Goal: Contribute content: Contribute content

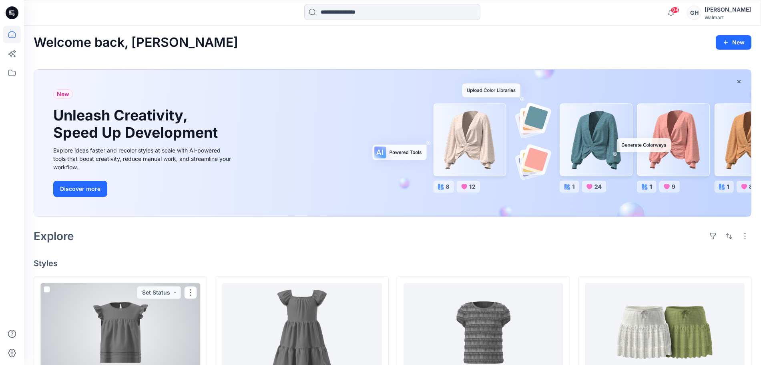
drag, startPoint x: 147, startPoint y: 328, endPoint x: 223, endPoint y: 313, distance: 77.5
click at [147, 328] on div at bounding box center [120, 332] width 160 height 98
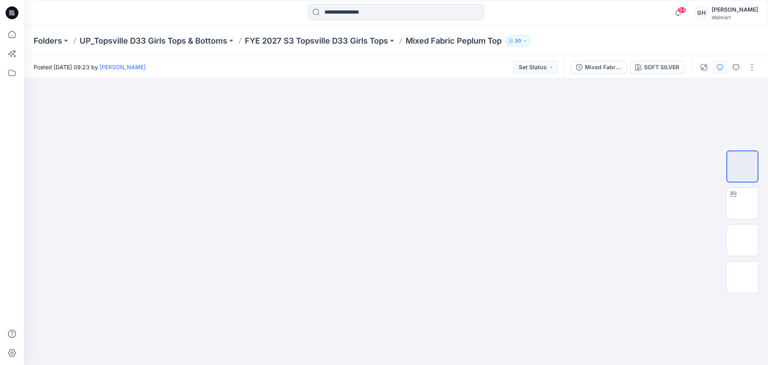
click at [722, 63] on button "button" at bounding box center [720, 67] width 13 height 13
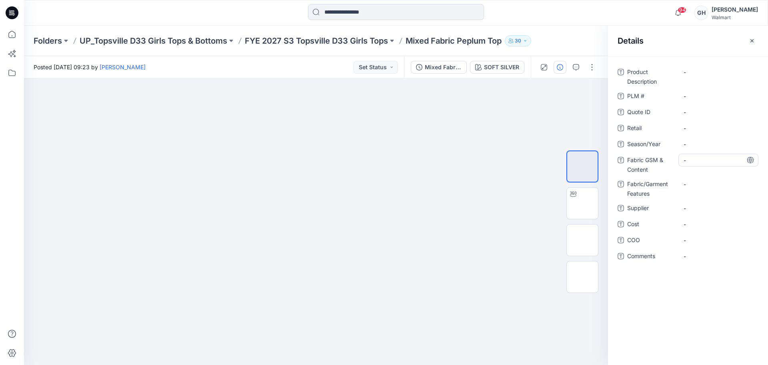
click at [695, 154] on div "-" at bounding box center [719, 160] width 80 height 13
click at [700, 141] on span "-" at bounding box center [719, 144] width 70 height 8
type textarea "**********"
click at [705, 182] on Features "-" at bounding box center [719, 184] width 70 height 8
click at [706, 206] on span "-" at bounding box center [719, 208] width 70 height 8
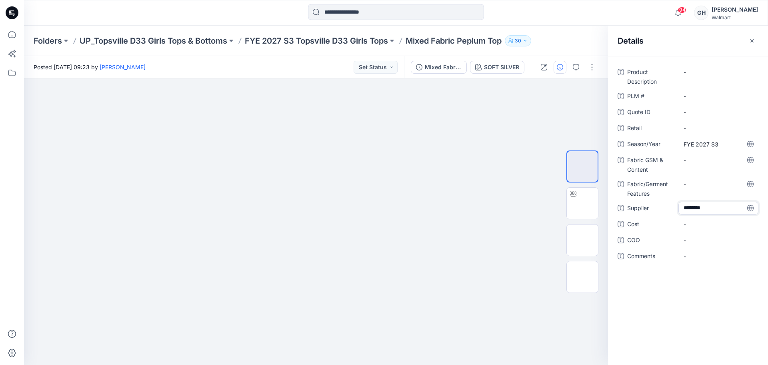
type textarea "*********"
click at [696, 160] on Content "-" at bounding box center [719, 160] width 70 height 8
click at [700, 154] on div "-" at bounding box center [719, 160] width 80 height 13
click at [700, 156] on textarea at bounding box center [719, 160] width 80 height 13
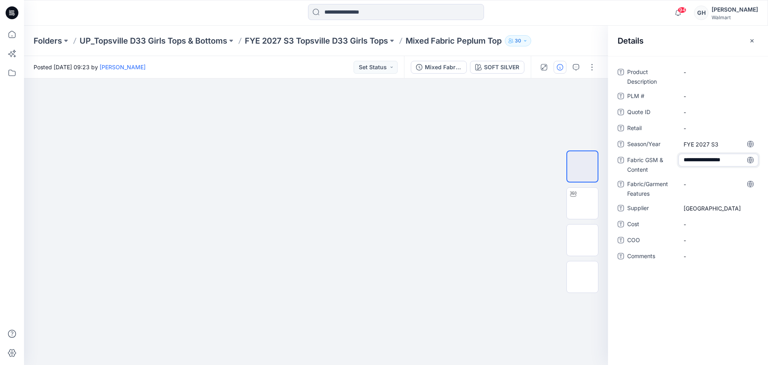
type textarea "**********"
click at [694, 185] on Features "-" at bounding box center [719, 184] width 70 height 8
click at [706, 165] on Content "180 G/100% Cotton /" at bounding box center [719, 162] width 70 height 17
type textarea "**********"
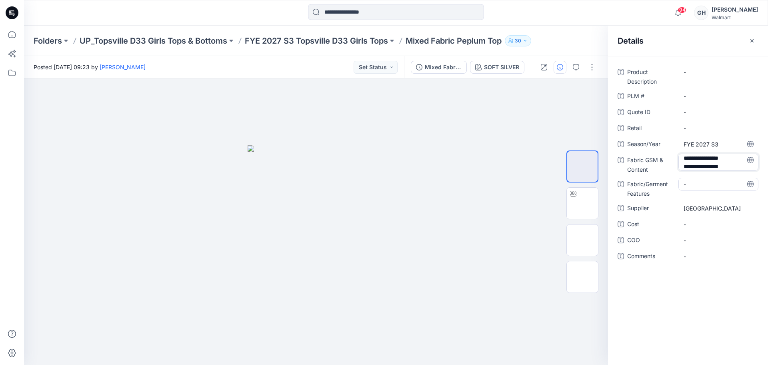
click at [701, 183] on Features "-" at bounding box center [719, 184] width 70 height 8
click at [733, 167] on Content "180 G/100% Cotton /Cotton Jersey |" at bounding box center [719, 162] width 70 height 17
type textarea "**********"
click at [700, 183] on div "-" at bounding box center [719, 189] width 80 height 13
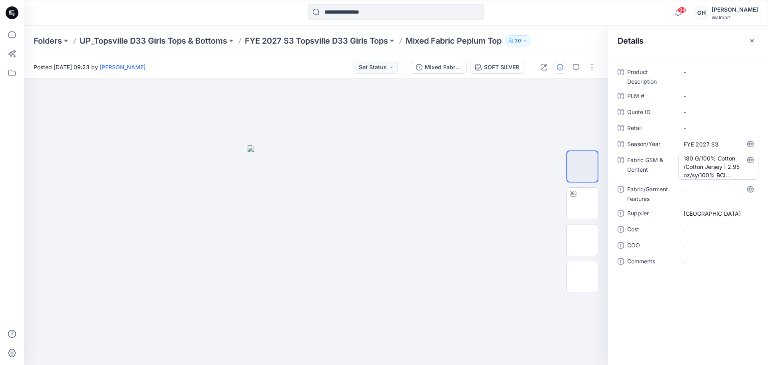
click at [718, 171] on Content "180 G/100% Cotton /Cotton Jersey | 2.95 oz/sy/100% BCI Cotton/" at bounding box center [719, 166] width 70 height 25
click at [723, 175] on textarea "**********" at bounding box center [719, 166] width 80 height 25
type textarea "**********"
click at [705, 187] on Features "-" at bounding box center [719, 189] width 70 height 8
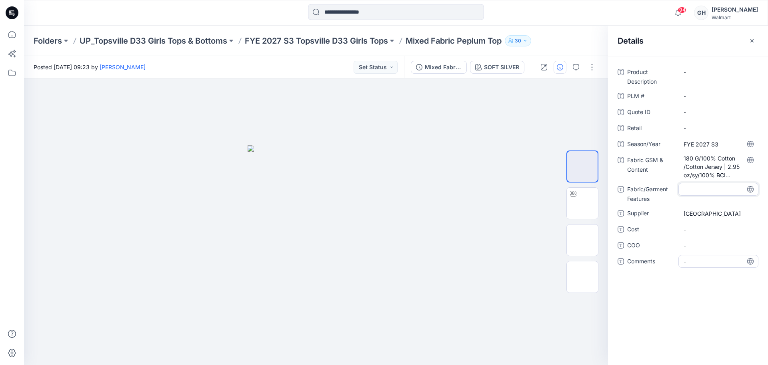
click at [700, 266] on div "-" at bounding box center [719, 261] width 80 height 13
type textarea "**********"
click at [710, 247] on span "-" at bounding box center [719, 245] width 70 height 8
click at [739, 261] on span "3D Sub Fabric:" at bounding box center [719, 261] width 70 height 8
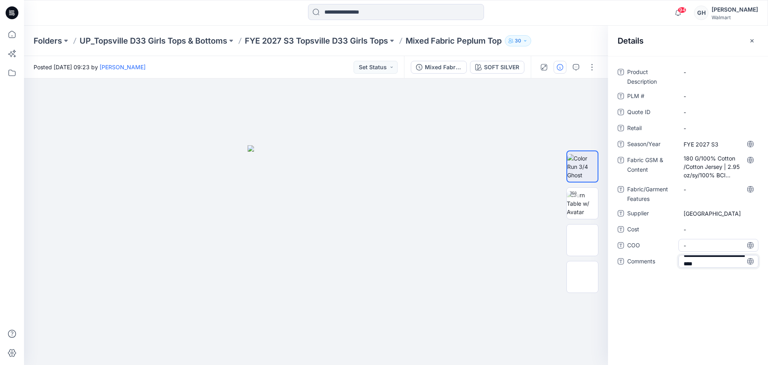
type textarea "**********"
click at [706, 248] on span "-" at bounding box center [719, 245] width 70 height 8
click at [724, 270] on span "3D Sub Fabric: 220 G/ 100% Cotton/" at bounding box center [719, 263] width 70 height 17
type textarea "**********"
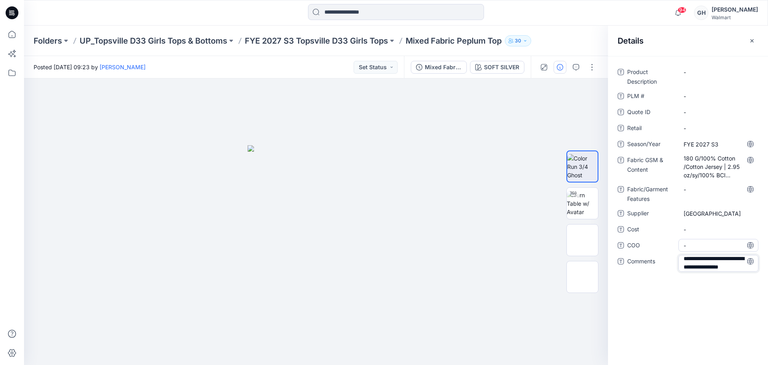
click at [702, 247] on span "-" at bounding box center [719, 245] width 70 height 8
click at [349, 40] on p "FYE 2027 S3 Topsville D33 Girls Tops" at bounding box center [316, 40] width 143 height 11
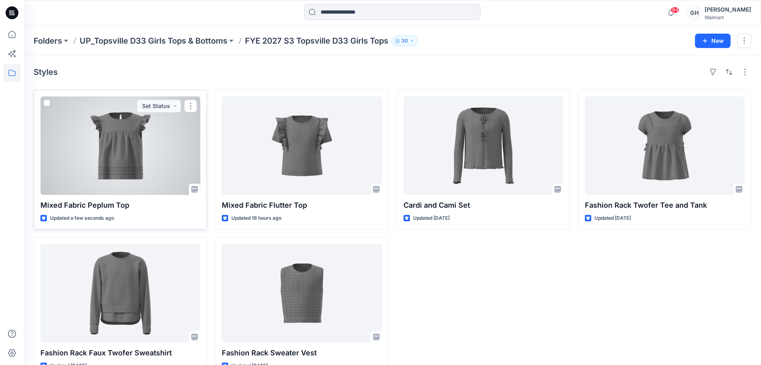
click at [133, 171] on div at bounding box center [120, 145] width 160 height 98
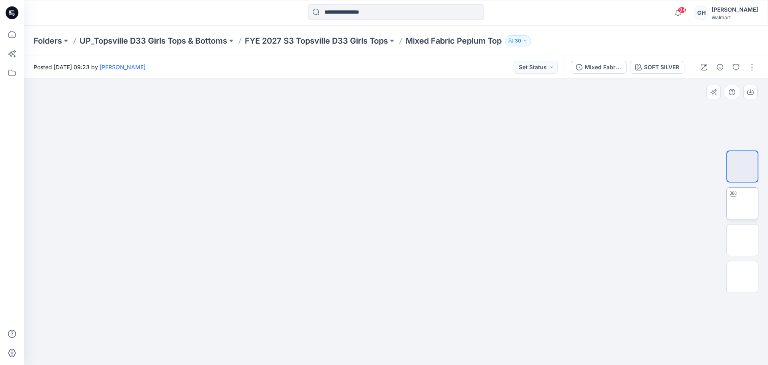
click at [743, 203] on img at bounding box center [743, 203] width 0 height 0
drag, startPoint x: 384, startPoint y: 351, endPoint x: 198, endPoint y: 329, distance: 187.4
click at [191, 331] on div at bounding box center [396, 221] width 744 height 287
click at [750, 66] on button "button" at bounding box center [752, 67] width 13 height 13
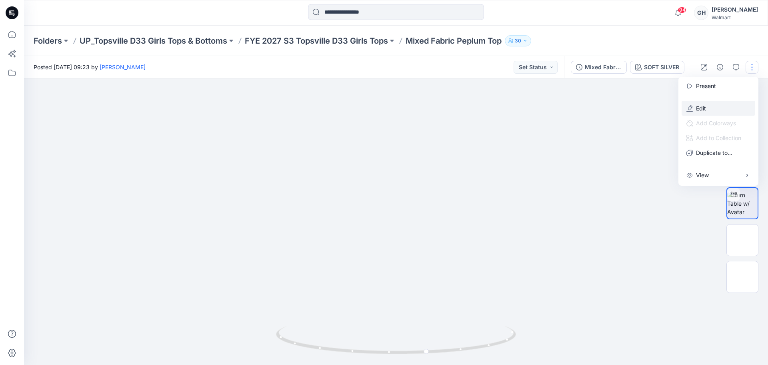
click at [708, 107] on button "Edit" at bounding box center [719, 108] width 74 height 15
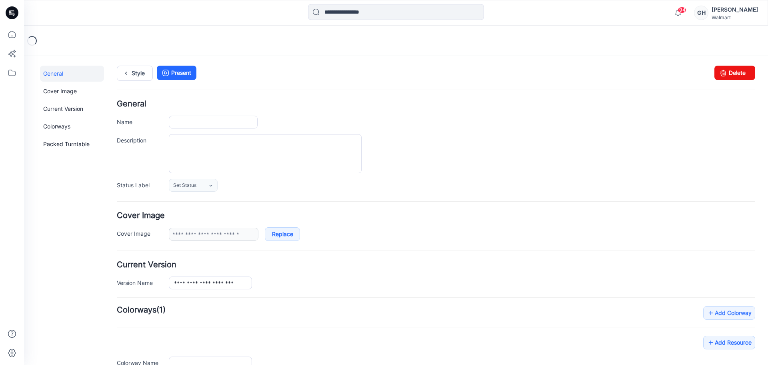
type input "**********"
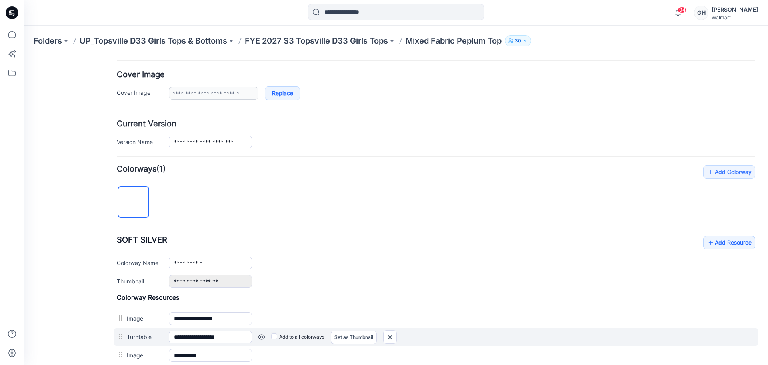
scroll to position [150, 0]
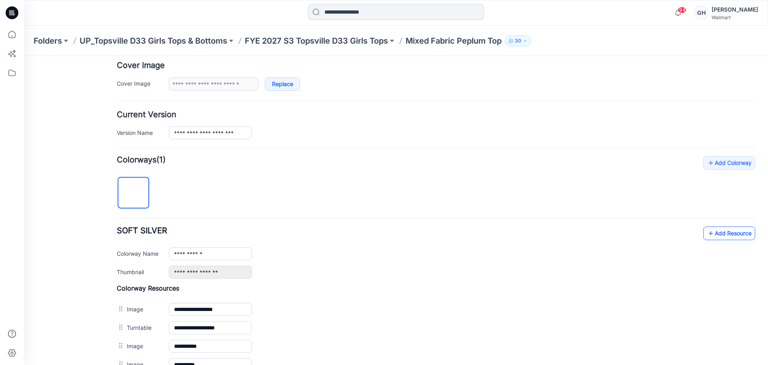
click at [713, 228] on link "Add Resource" at bounding box center [730, 234] width 52 height 14
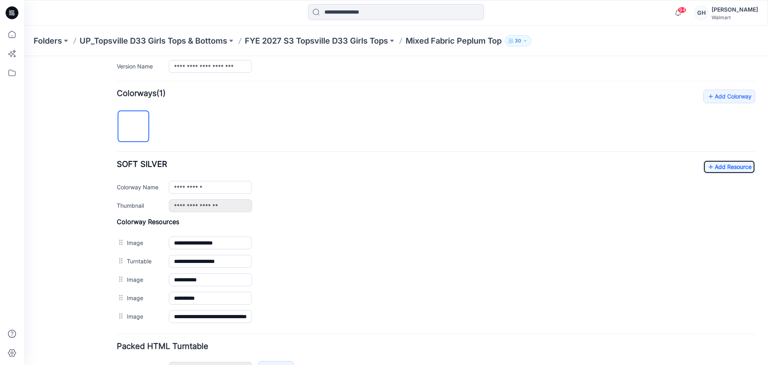
scroll to position [269, 0]
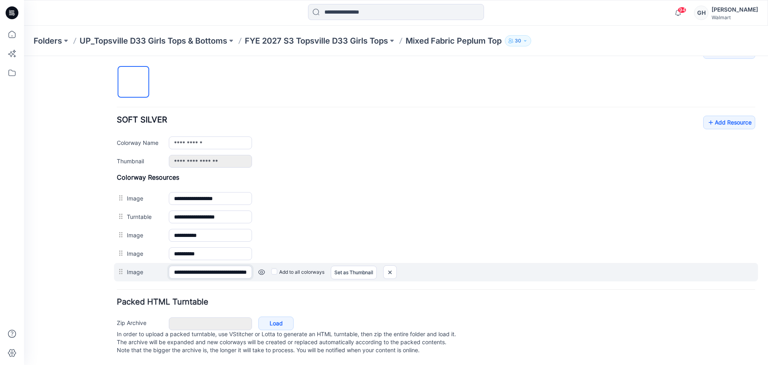
click at [201, 266] on input "**********" at bounding box center [210, 272] width 83 height 13
type input "******"
click at [208, 281] on form "**********" at bounding box center [436, 98] width 639 height 518
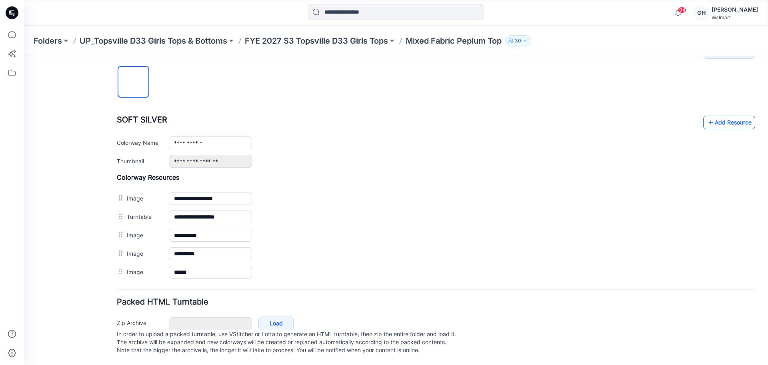
click at [727, 116] on link "Add Resource" at bounding box center [730, 123] width 52 height 14
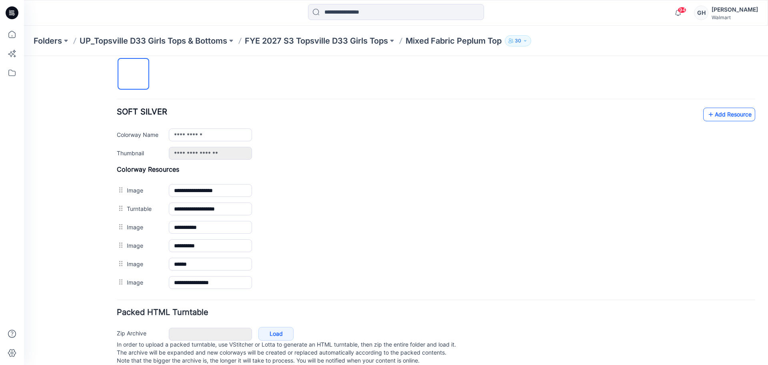
click at [725, 119] on link "Add Resource" at bounding box center [730, 115] width 52 height 14
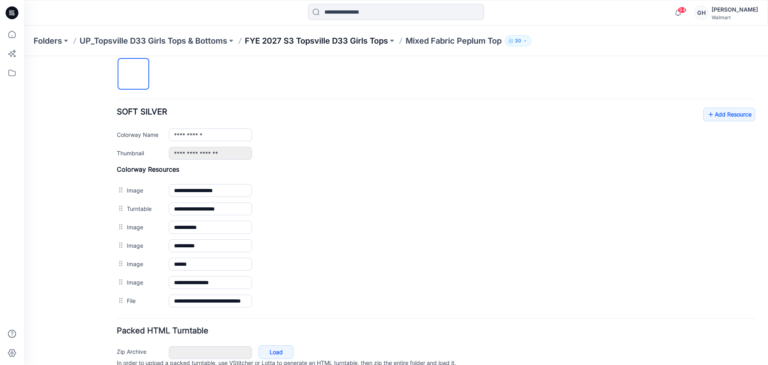
click at [315, 42] on p "FYE 2027 S3 Topsville D33 Girls Tops" at bounding box center [316, 40] width 143 height 11
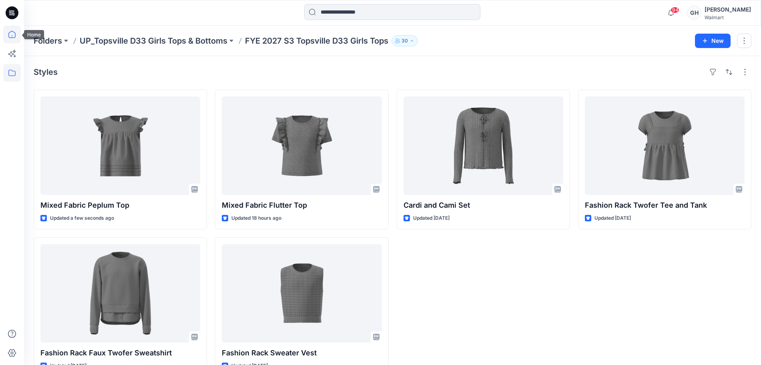
drag, startPoint x: 6, startPoint y: 33, endPoint x: 12, endPoint y: 32, distance: 6.5
click at [6, 33] on icon at bounding box center [12, 35] width 18 height 18
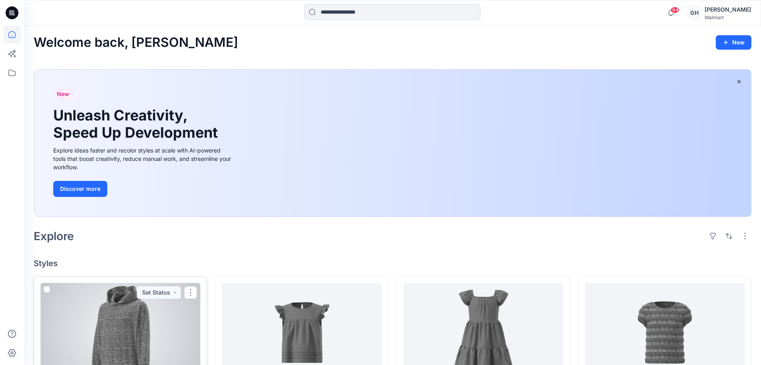
click at [132, 345] on div at bounding box center [120, 332] width 160 height 98
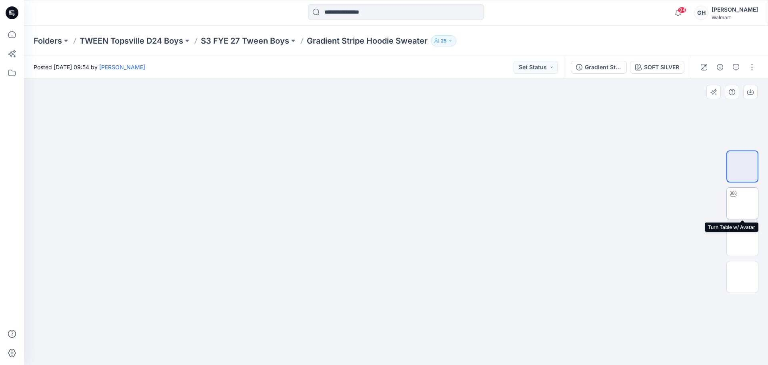
click at [743, 203] on img at bounding box center [743, 203] width 0 height 0
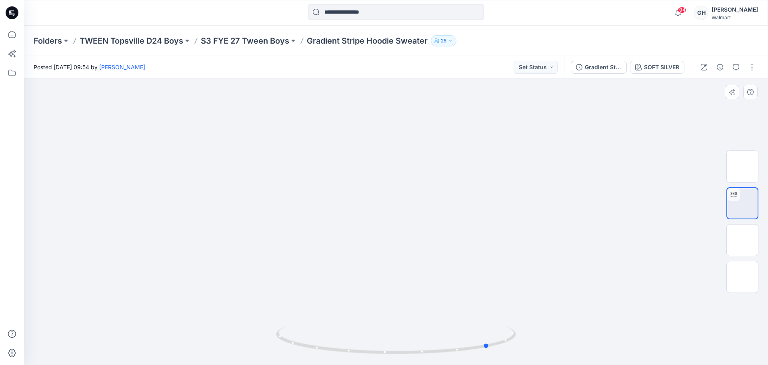
drag, startPoint x: 391, startPoint y: 351, endPoint x: 248, endPoint y: 347, distance: 143.4
click at [248, 347] on div at bounding box center [396, 221] width 744 height 287
click at [743, 240] on img at bounding box center [743, 240] width 0 height 0
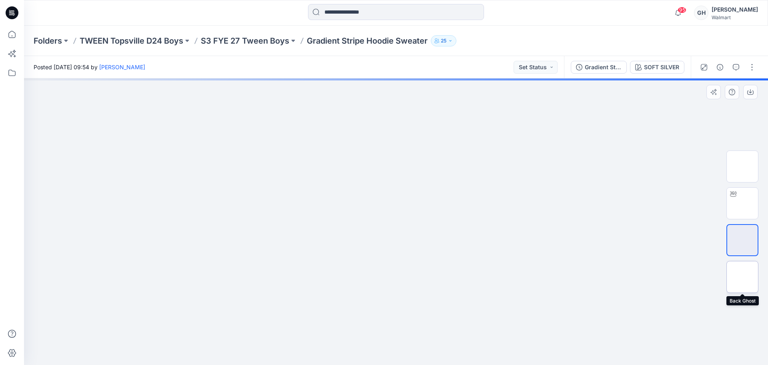
click at [743, 277] on img at bounding box center [743, 277] width 0 height 0
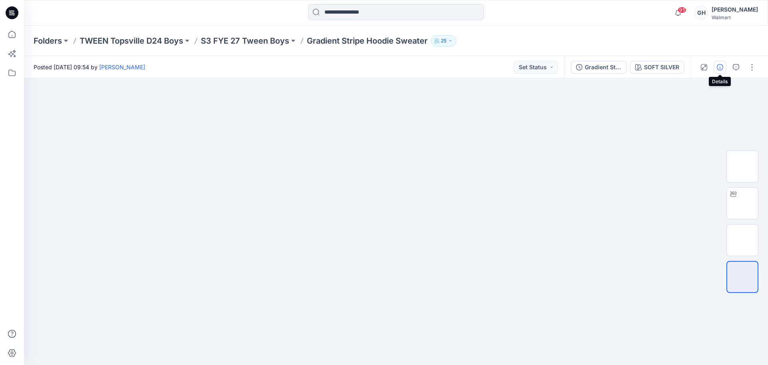
click at [719, 66] on icon "button" at bounding box center [720, 67] width 6 height 6
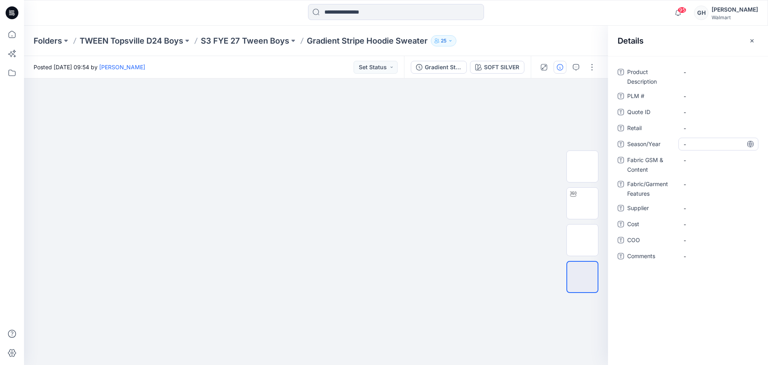
click at [704, 145] on span "-" at bounding box center [719, 144] width 70 height 8
type textarea "**********"
click at [700, 213] on div "-" at bounding box center [719, 208] width 80 height 13
type textarea "*********"
click at [697, 160] on Content "-" at bounding box center [719, 160] width 70 height 8
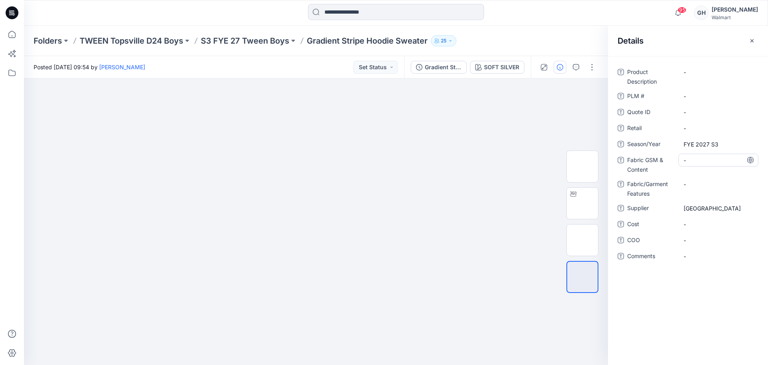
click at [696, 161] on Content "-" at bounding box center [719, 160] width 70 height 8
type textarea "**********"
click at [696, 185] on div "-" at bounding box center [719, 184] width 80 height 13
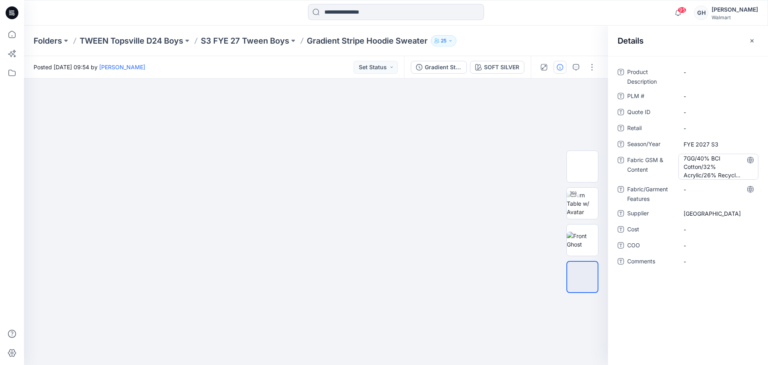
click at [739, 173] on Content "7GG/40% BCI Cotton/32% Acrylic/26% Recycled Polyester/2% Spandex/" at bounding box center [719, 166] width 70 height 25
click at [730, 173] on textarea "**********" at bounding box center [719, 166] width 80 height 25
type textarea "**********"
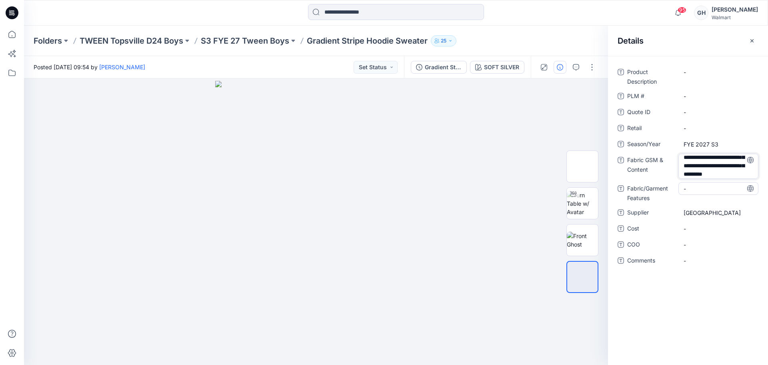
click at [706, 187] on Features "-" at bounding box center [719, 189] width 70 height 8
click at [698, 258] on span "-" at bounding box center [719, 261] width 70 height 8
type textarea "**********"
click at [714, 248] on span "-" at bounding box center [719, 245] width 70 height 8
click at [725, 260] on span "3D Sub Fabric:" at bounding box center [719, 261] width 70 height 8
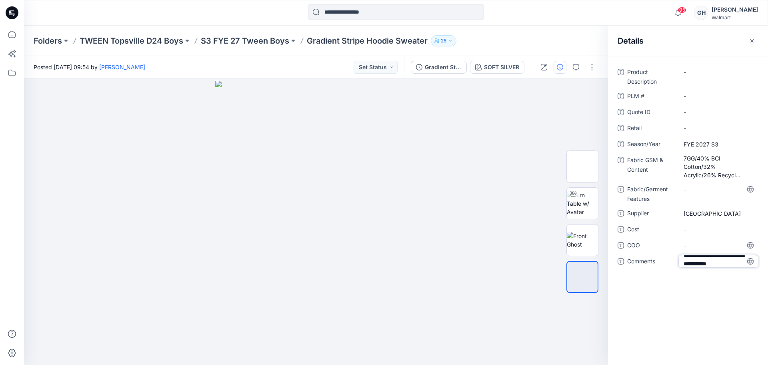
scroll to position [14, 0]
type textarea "**********"
click at [714, 246] on span "-" at bounding box center [719, 245] width 70 height 8
click at [714, 275] on span "3D Sub Fabric: 7GG/ 97% Polyester, 3% Spandex/" at bounding box center [719, 267] width 70 height 25
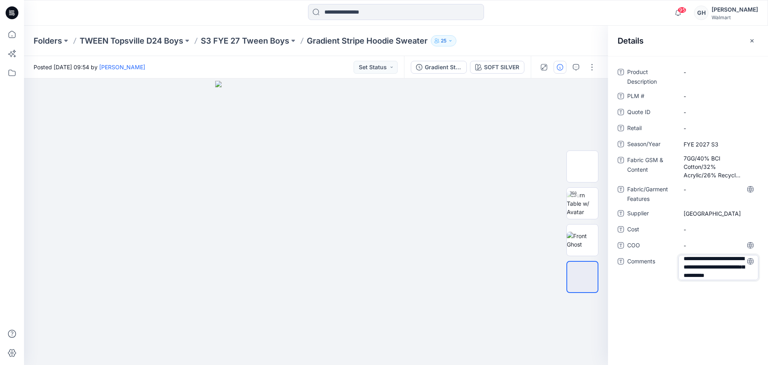
type textarea "**********"
click at [714, 242] on span "-" at bounding box center [719, 245] width 70 height 8
click at [754, 38] on icon "button" at bounding box center [752, 41] width 6 height 6
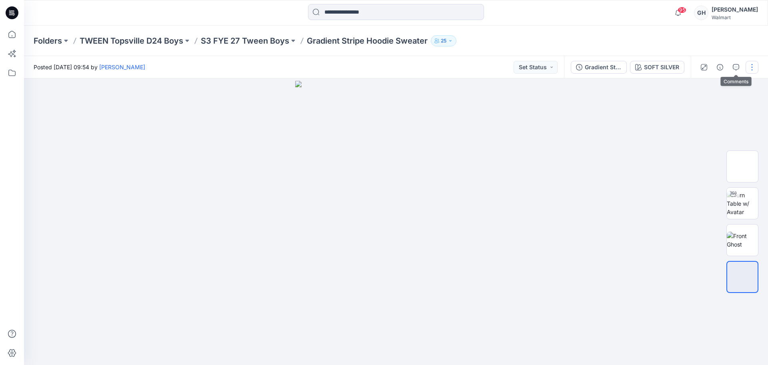
click at [749, 64] on button "button" at bounding box center [752, 67] width 13 height 13
click at [700, 110] on p "Edit" at bounding box center [701, 108] width 10 height 8
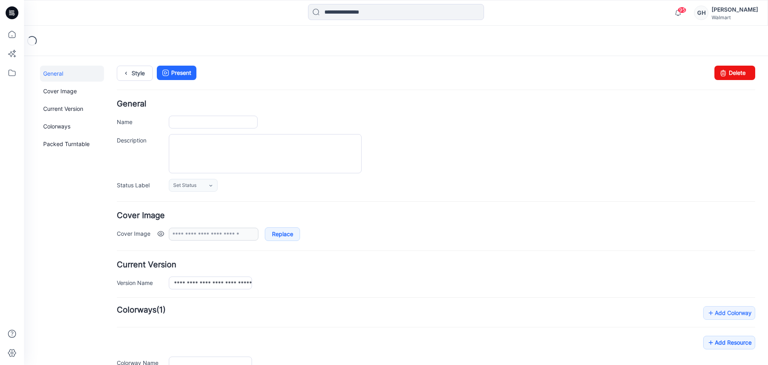
scroll to position [114, 0]
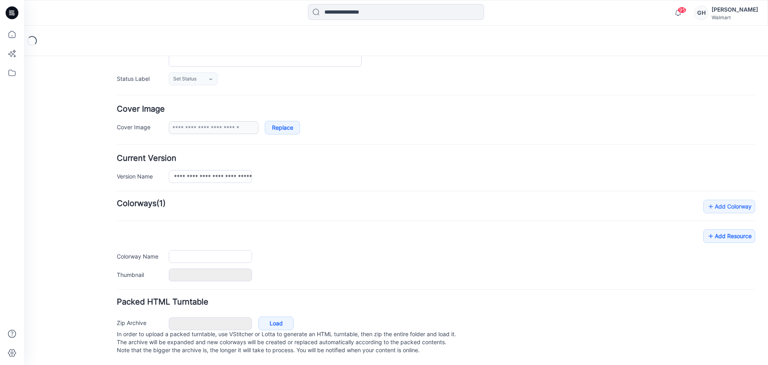
type input "**********"
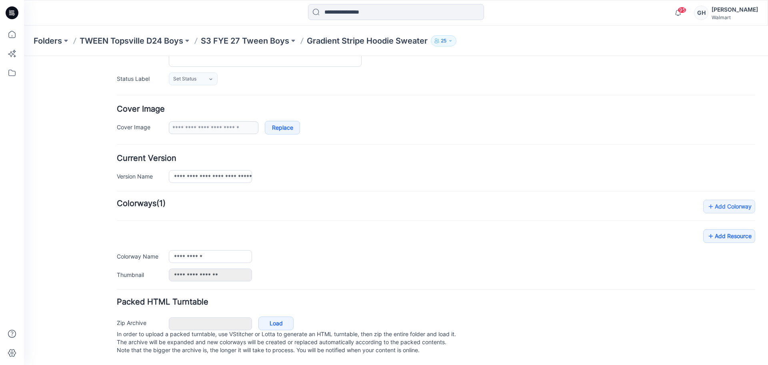
click at [714, 221] on div "**********" at bounding box center [436, 241] width 639 height 82
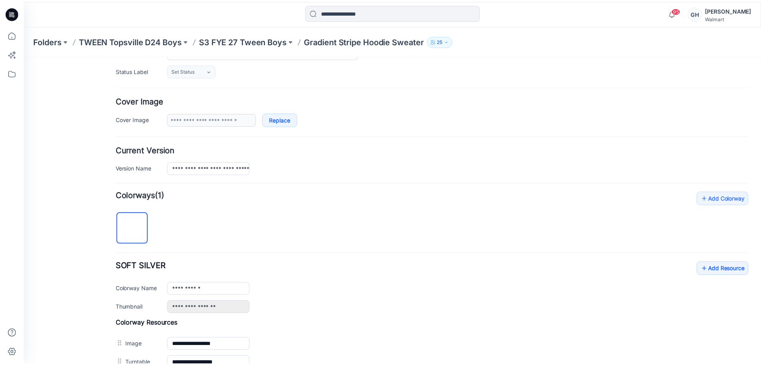
scroll to position [251, 0]
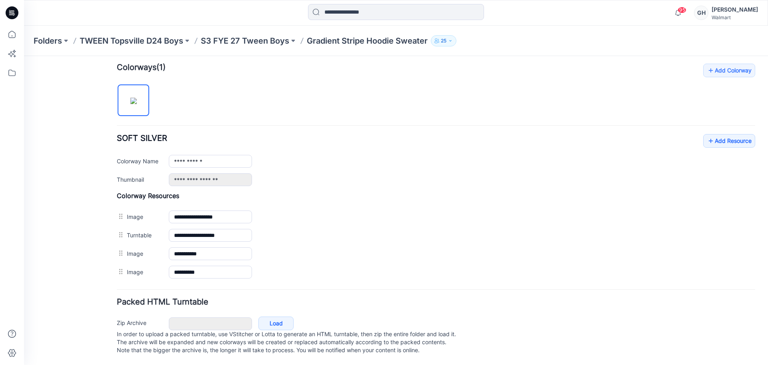
click at [722, 122] on div "**********" at bounding box center [436, 173] width 639 height 218
click at [720, 134] on link "Add Resource" at bounding box center [730, 141] width 52 height 14
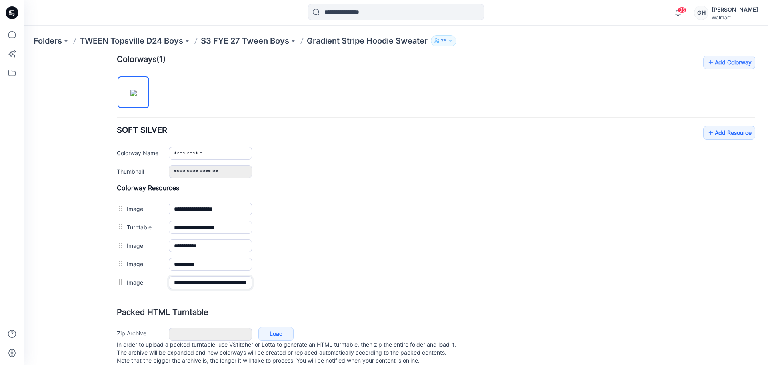
click at [193, 283] on input "**********" at bounding box center [210, 282] width 83 height 13
type input "******"
click at [224, 303] on form "**********" at bounding box center [436, 109] width 639 height 518
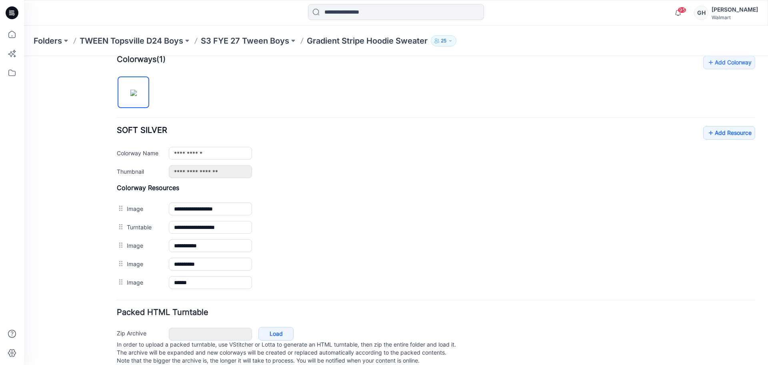
click at [710, 124] on div "**********" at bounding box center [436, 174] width 639 height 236
click at [708, 128] on link "Add Resource" at bounding box center [730, 133] width 52 height 14
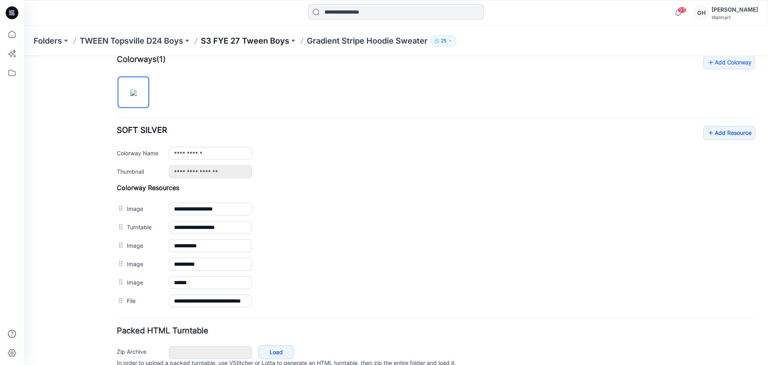
click at [232, 37] on p "S3 FYE 27 Tween Boys" at bounding box center [245, 40] width 88 height 11
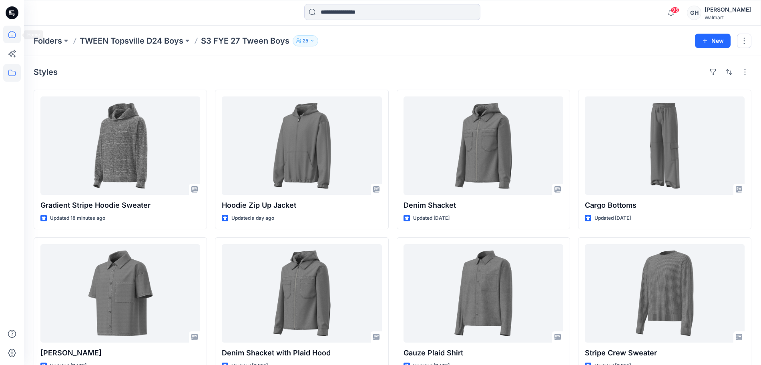
click at [10, 30] on icon at bounding box center [12, 35] width 18 height 18
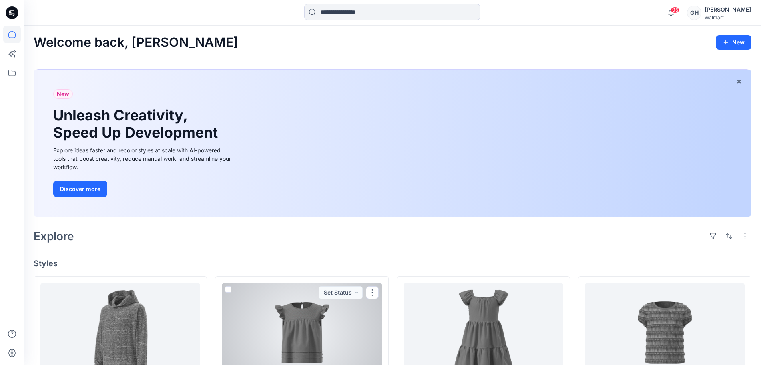
click at [327, 341] on div at bounding box center [302, 332] width 160 height 98
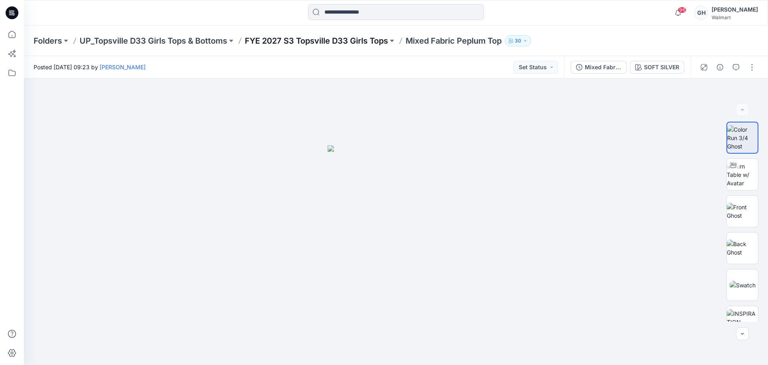
click at [341, 38] on p "FYE 2027 S3 Topsville D33 Girls Tops" at bounding box center [316, 40] width 143 height 11
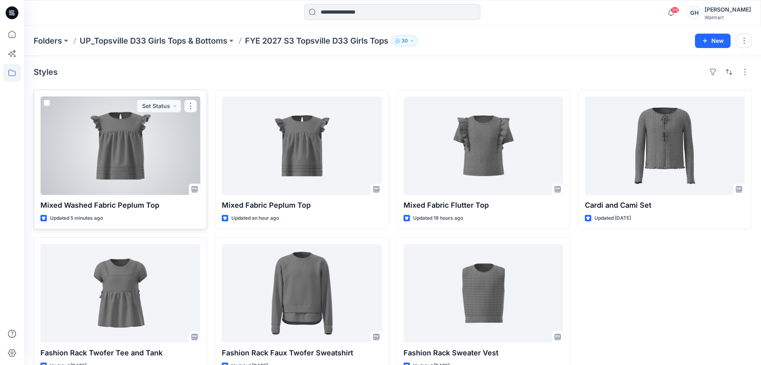
click at [134, 175] on div at bounding box center [120, 145] width 160 height 98
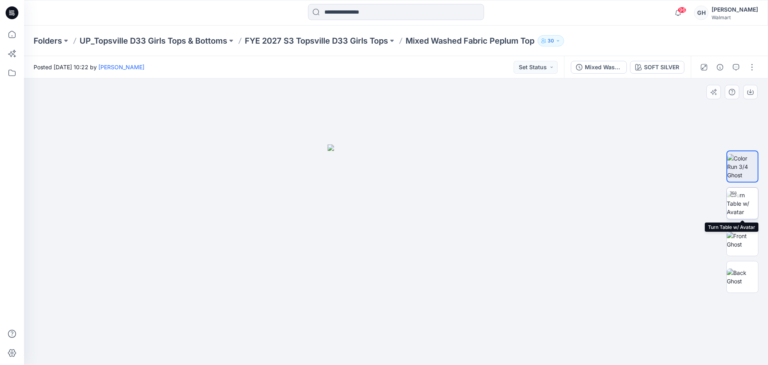
click at [742, 206] on img at bounding box center [742, 203] width 31 height 25
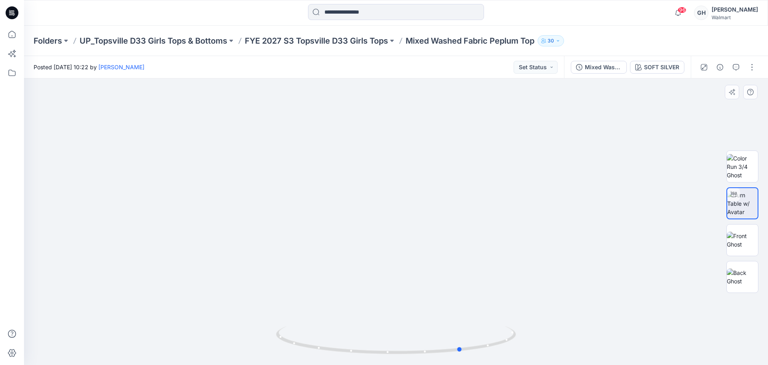
drag, startPoint x: 398, startPoint y: 353, endPoint x: 188, endPoint y: 342, distance: 210.4
click at [188, 342] on div at bounding box center [396, 221] width 744 height 287
drag, startPoint x: 749, startPoint y: 240, endPoint x: 743, endPoint y: 271, distance: 31.3
click at [749, 241] on img at bounding box center [742, 240] width 31 height 17
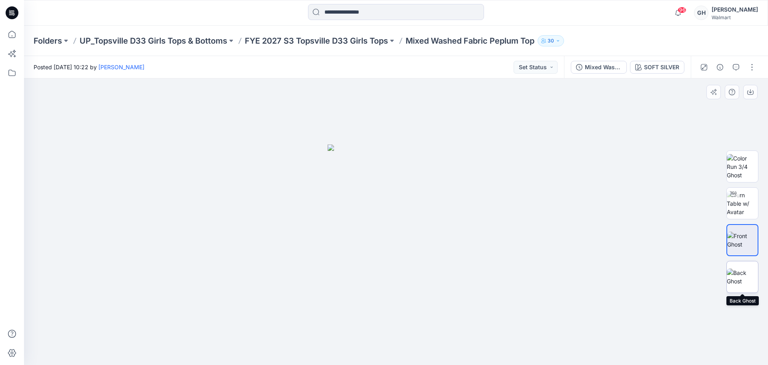
click at [742, 271] on img at bounding box center [742, 277] width 31 height 17
click at [357, 42] on p "FYE 2027 S3 Topsville D33 Girls Tops" at bounding box center [316, 40] width 143 height 11
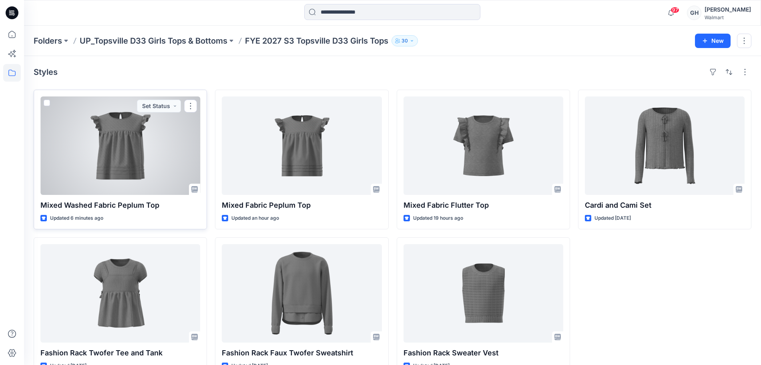
click at [104, 154] on div at bounding box center [120, 145] width 160 height 98
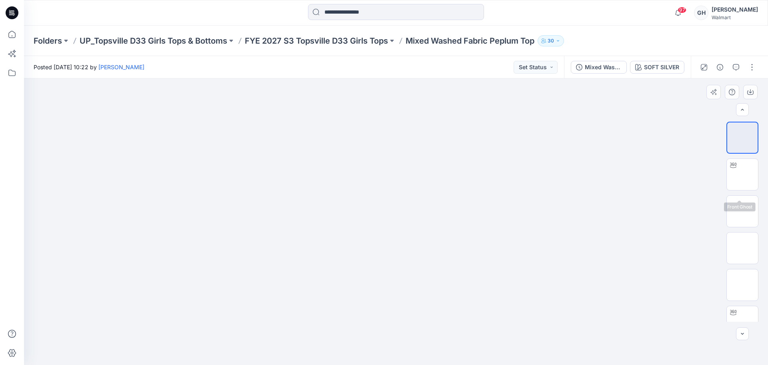
scroll to position [53, 0]
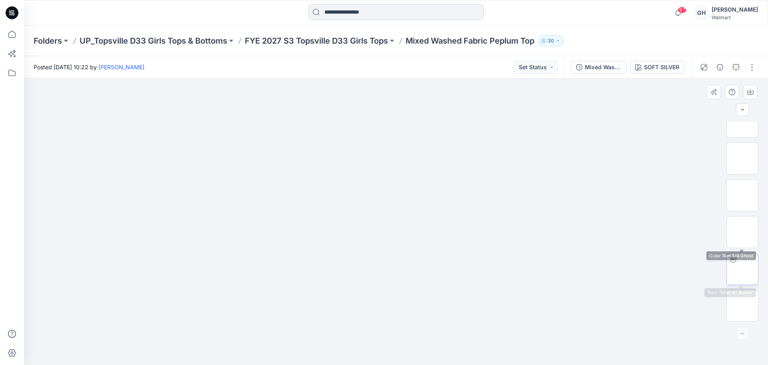
click at [743, 269] on img at bounding box center [743, 269] width 0 height 0
drag, startPoint x: 393, startPoint y: 353, endPoint x: 314, endPoint y: 353, distance: 78.8
click at [314, 353] on icon at bounding box center [397, 341] width 242 height 30
drag, startPoint x: 374, startPoint y: 352, endPoint x: 337, endPoint y: 354, distance: 36.5
click at [337, 354] on icon at bounding box center [397, 341] width 242 height 30
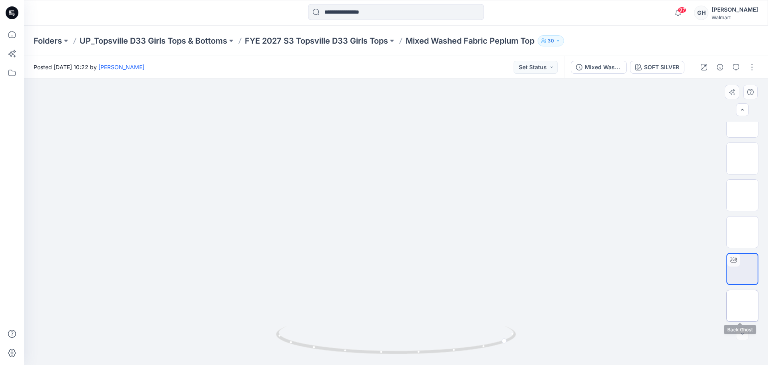
click at [743, 306] on img at bounding box center [743, 306] width 0 height 0
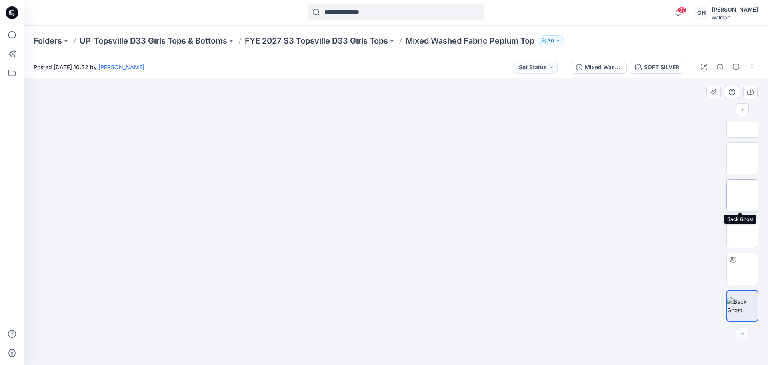
click at [743, 195] on img at bounding box center [743, 195] width 0 height 0
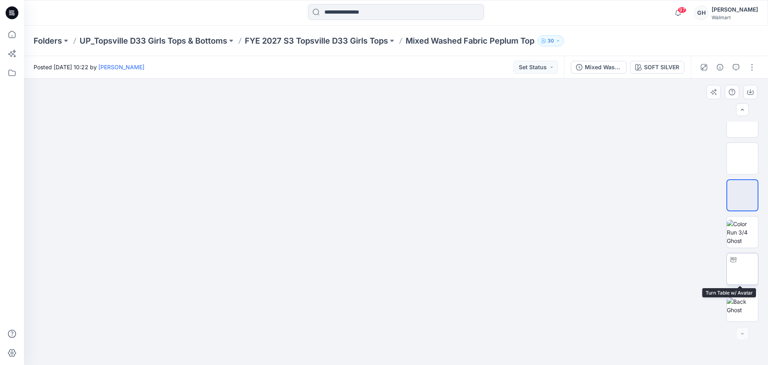
click at [743, 269] on img at bounding box center [743, 269] width 0 height 0
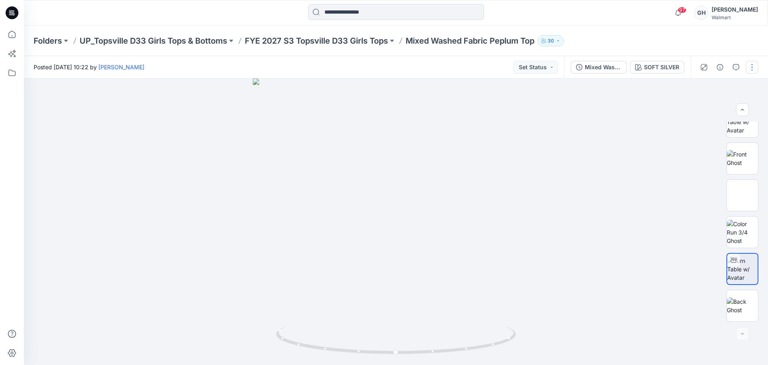
click at [754, 67] on button "button" at bounding box center [752, 67] width 13 height 13
click at [711, 113] on button "Edit" at bounding box center [719, 108] width 74 height 15
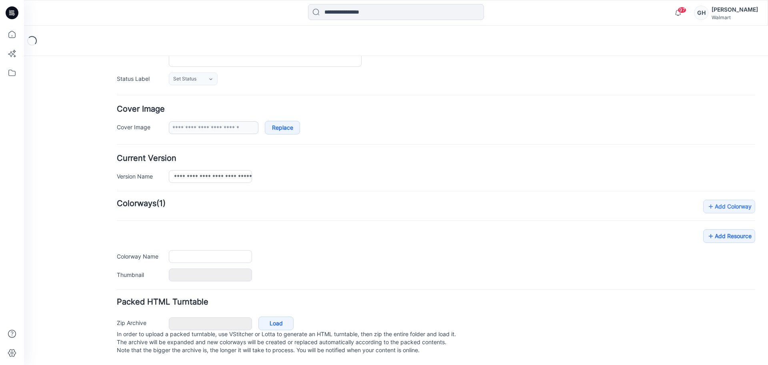
type input "**********"
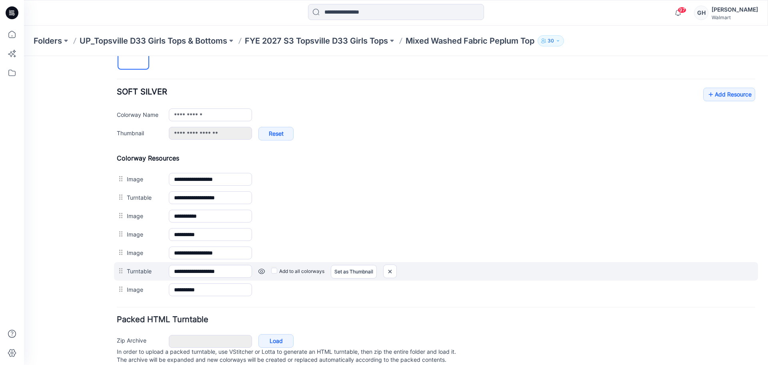
scroll to position [315, 0]
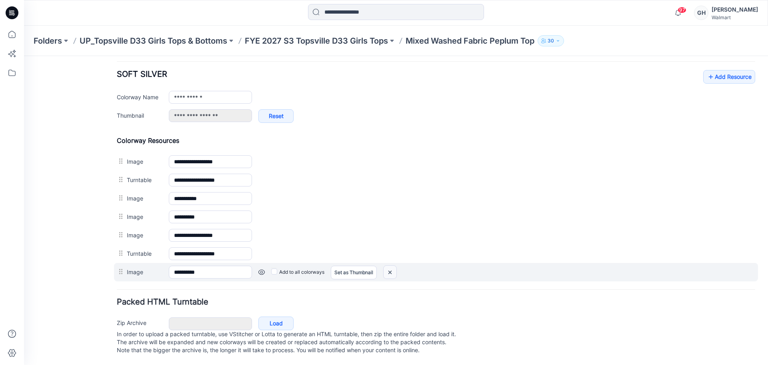
drag, startPoint x: 444, startPoint y: 108, endPoint x: 386, endPoint y: 263, distance: 165.5
click at [386, 266] on img at bounding box center [390, 272] width 13 height 13
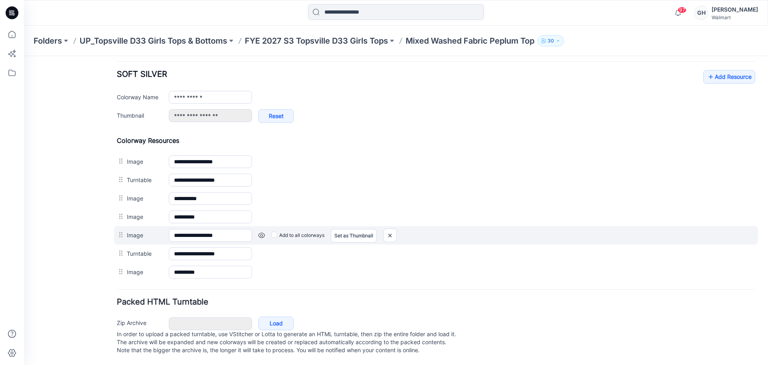
scroll to position [296, 0]
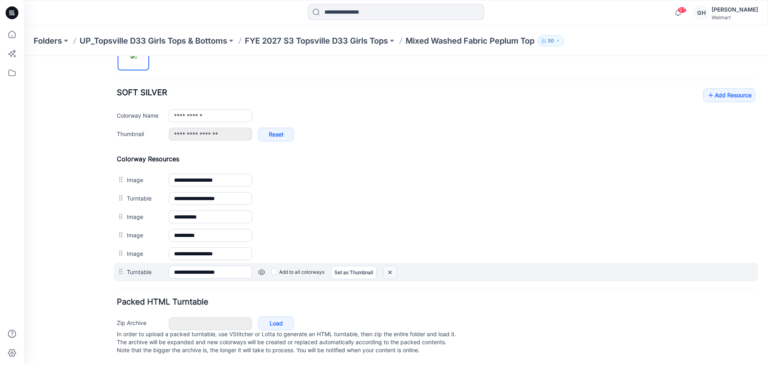
click at [390, 266] on img at bounding box center [390, 272] width 13 height 13
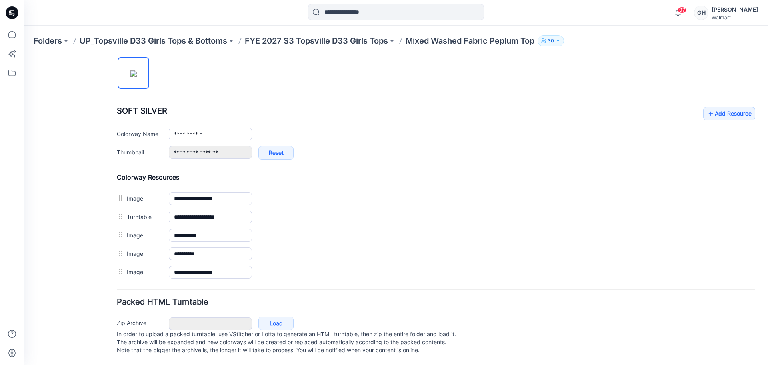
scroll to position [278, 0]
click at [329, 40] on p "FYE 2027 S3 Topsville D33 Girls Tops" at bounding box center [316, 40] width 143 height 11
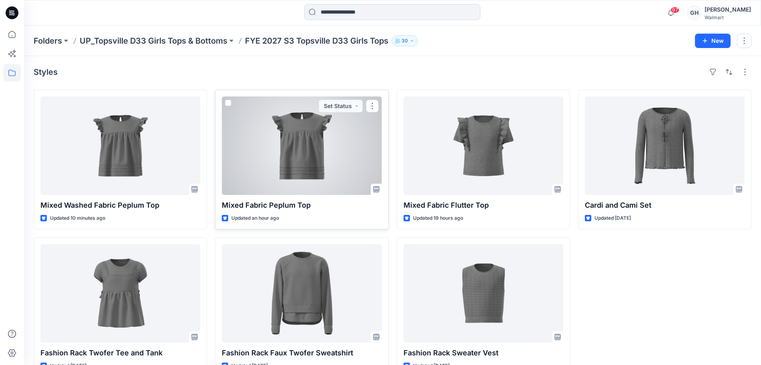
click at [301, 153] on div at bounding box center [302, 145] width 160 height 98
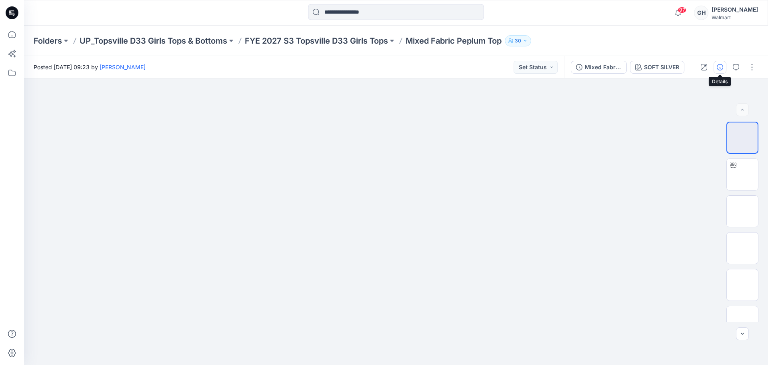
click at [714, 70] on button "button" at bounding box center [720, 67] width 13 height 13
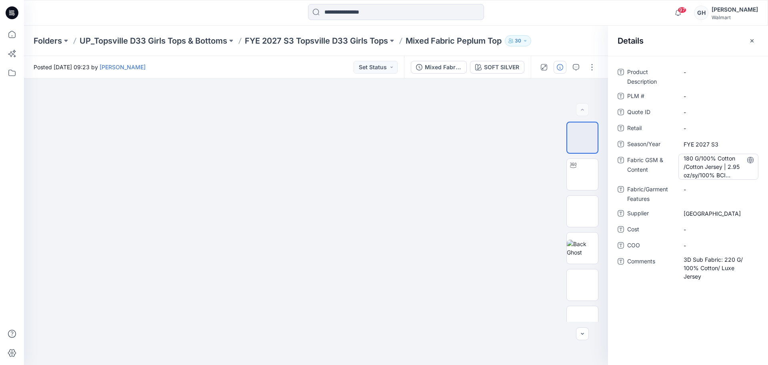
click at [729, 170] on Content "180 G/100% Cotton /Cotton Jersey | 2.95 oz/sy/100% BCI Cotton/ Cotton Poplin" at bounding box center [719, 166] width 70 height 25
click at [729, 170] on textarea "**********" at bounding box center [719, 166] width 80 height 25
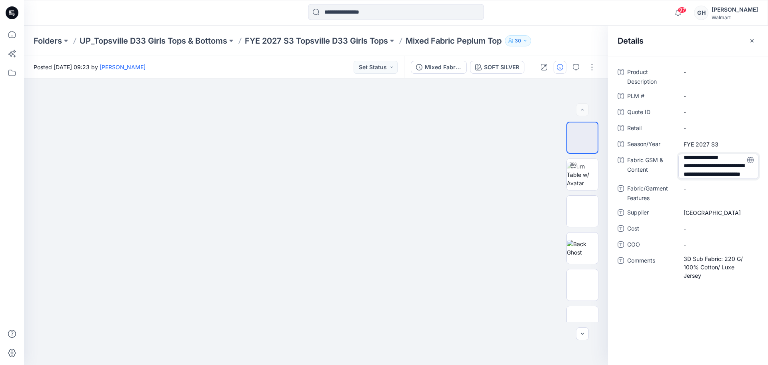
drag, startPoint x: 682, startPoint y: 158, endPoint x: 768, endPoint y: 202, distance: 96.1
click at [768, 202] on div "**********" at bounding box center [688, 178] width 160 height 224
click at [285, 44] on p "FYE 2027 S3 Topsville D33 Girls Tops" at bounding box center [316, 40] width 143 height 11
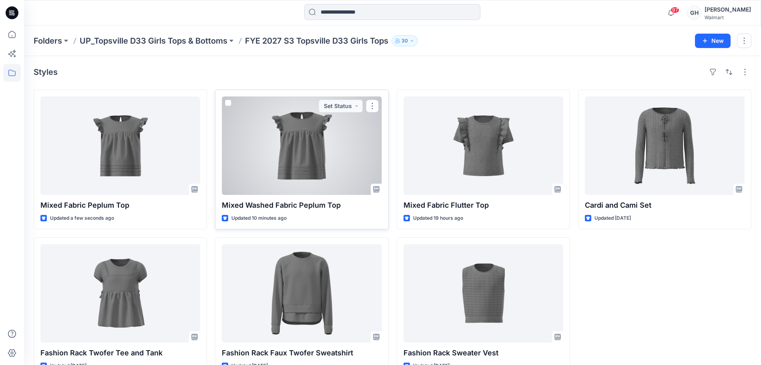
click at [292, 156] on div at bounding box center [302, 145] width 160 height 98
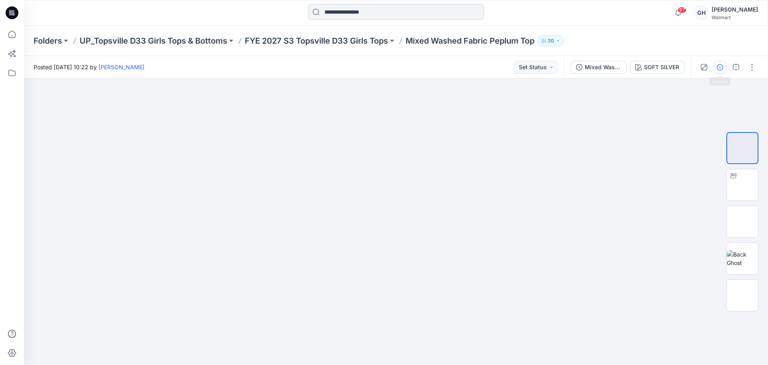
click at [720, 62] on button "button" at bounding box center [720, 67] width 13 height 13
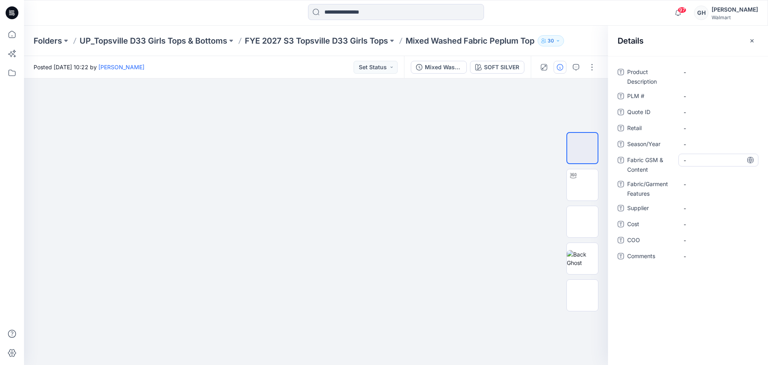
click at [701, 158] on Content "-" at bounding box center [719, 160] width 70 height 8
type textarea "**********"
click at [704, 142] on span "-" at bounding box center [719, 144] width 70 height 8
drag, startPoint x: 729, startPoint y: 143, endPoint x: 582, endPoint y: 136, distance: 147.8
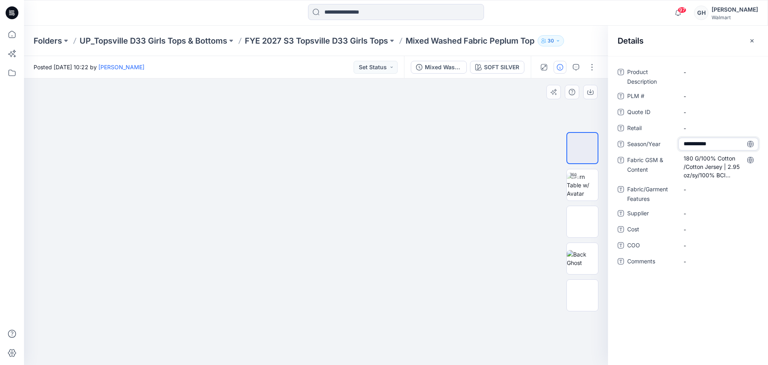
click at [582, 136] on div "**********" at bounding box center [396, 221] width 744 height 287
type textarea "**********"
click at [699, 215] on span "-" at bounding box center [719, 213] width 70 height 8
type textarea "*********"
click at [702, 189] on Features "-" at bounding box center [719, 189] width 70 height 8
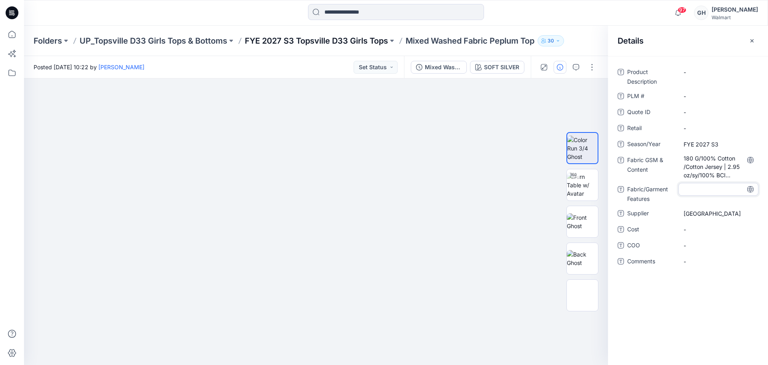
click at [323, 39] on p "FYE 2027 S3 Topsville D33 Girls Tops" at bounding box center [316, 40] width 143 height 11
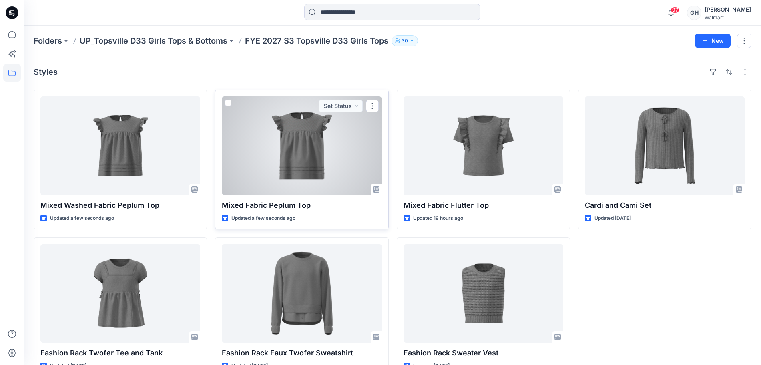
click at [320, 158] on div at bounding box center [302, 145] width 160 height 98
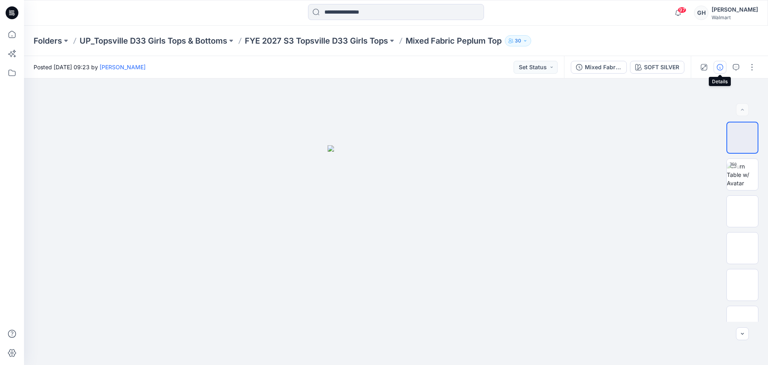
click at [719, 66] on icon "button" at bounding box center [720, 67] width 6 height 6
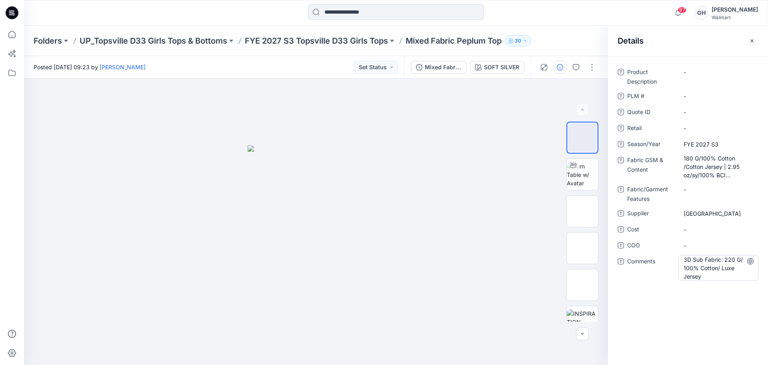
click at [699, 273] on span "3D Sub Fabric: 220 G/ 100% Cotton/ Luxe Jersey" at bounding box center [719, 267] width 70 height 25
click at [699, 273] on textarea "**********" at bounding box center [719, 267] width 80 height 25
click at [288, 34] on div "Folders UP_Topsville D33 Girls Tops & Bottoms FYE 2027 S3 Topsville D33 Girls T…" at bounding box center [396, 41] width 744 height 30
click at [299, 39] on p "FYE 2027 S3 Topsville D33 Girls Tops" at bounding box center [316, 40] width 143 height 11
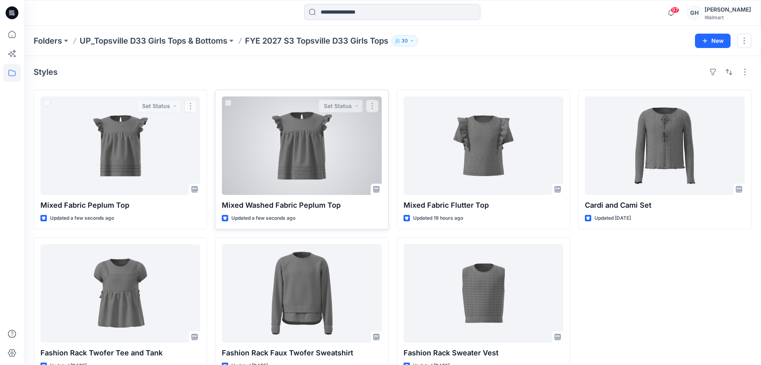
click at [327, 150] on div at bounding box center [302, 145] width 160 height 98
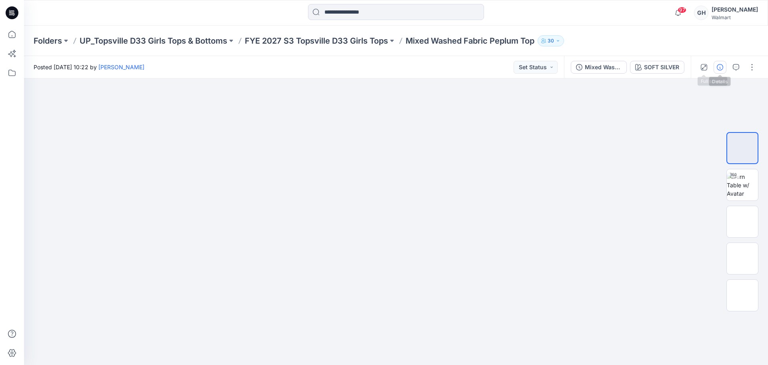
click at [719, 64] on icon "button" at bounding box center [720, 67] width 6 height 6
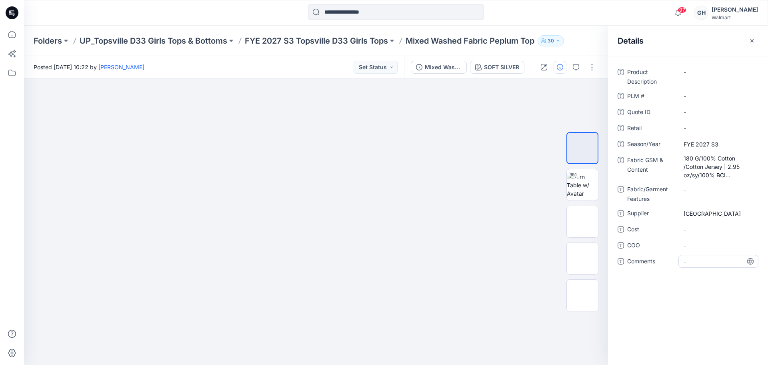
click at [701, 264] on span "-" at bounding box center [719, 261] width 70 height 8
type textarea "**********"
click at [704, 303] on div "**********" at bounding box center [688, 210] width 160 height 309
click at [305, 37] on p "FYE 2027 S3 Topsville D33 Girls Tops" at bounding box center [316, 40] width 143 height 11
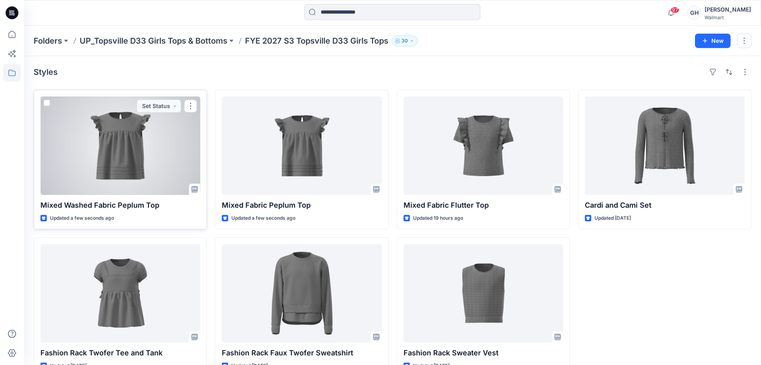
click at [136, 161] on div at bounding box center [120, 145] width 160 height 98
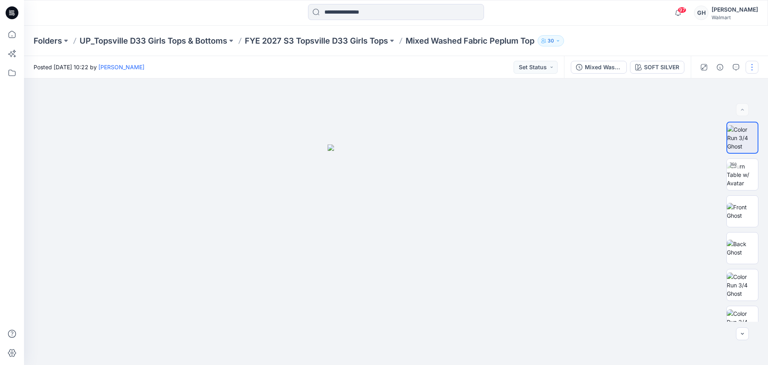
click at [750, 61] on button "button" at bounding box center [752, 67] width 13 height 13
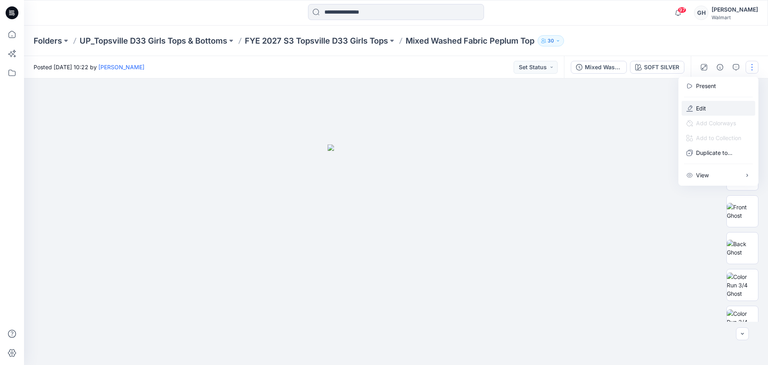
click at [712, 108] on button "Edit" at bounding box center [719, 108] width 74 height 15
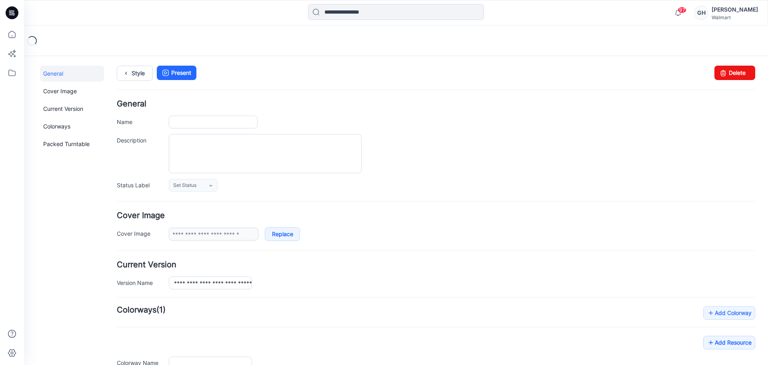
type input "**********"
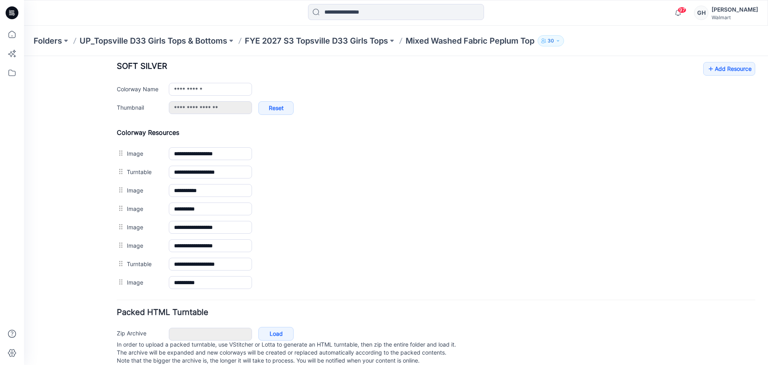
scroll to position [283, 0]
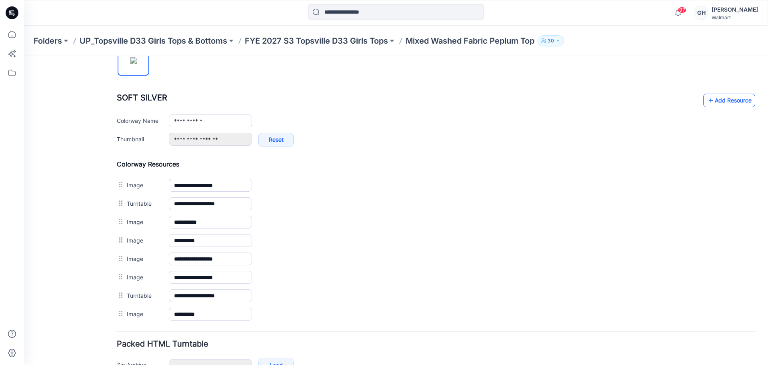
click at [707, 104] on icon at bounding box center [711, 100] width 8 height 13
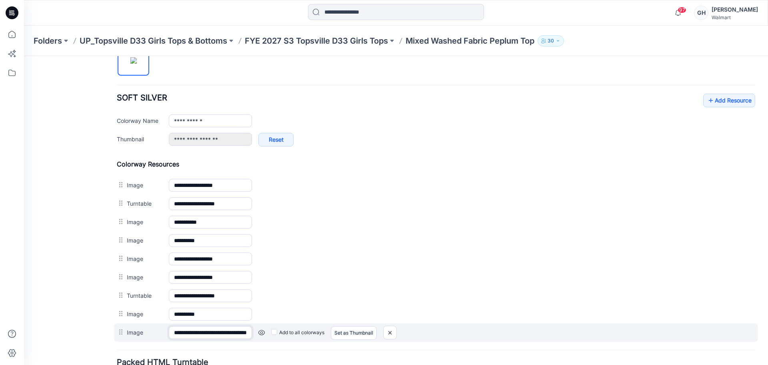
click at [198, 331] on input "**********" at bounding box center [210, 332] width 83 height 13
drag, startPoint x: 177, startPoint y: 331, endPoint x: 172, endPoint y: 331, distance: 4.9
click at [172, 331] on input "******" at bounding box center [210, 332] width 83 height 13
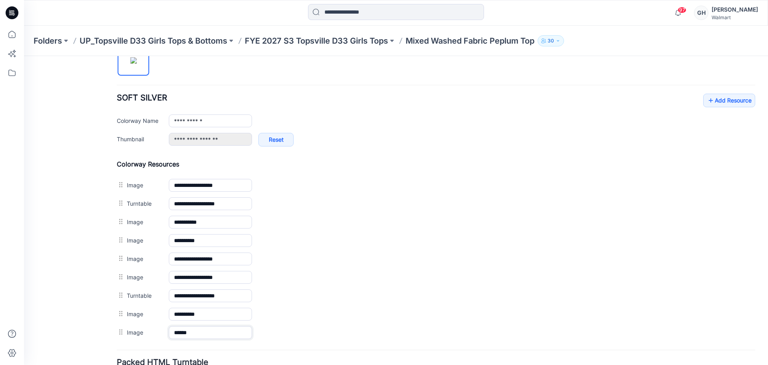
type input "******"
click at [189, 348] on form "**********" at bounding box center [436, 117] width 639 height 600
click at [707, 102] on icon at bounding box center [711, 100] width 8 height 13
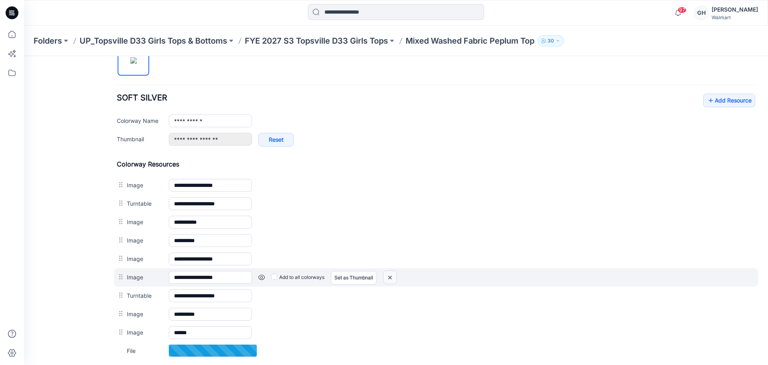
click at [391, 274] on img at bounding box center [390, 277] width 13 height 13
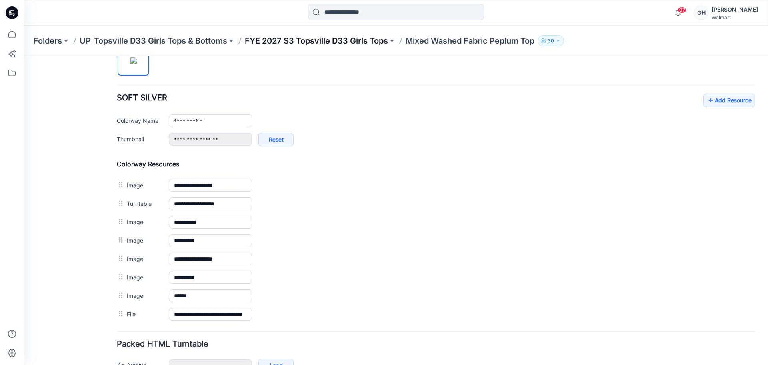
click at [373, 40] on p "FYE 2027 S3 Topsville D33 Girls Tops" at bounding box center [316, 40] width 143 height 11
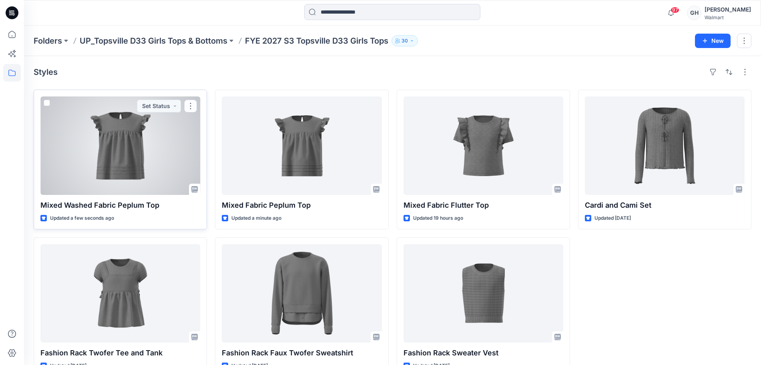
click at [143, 189] on div at bounding box center [120, 145] width 160 height 98
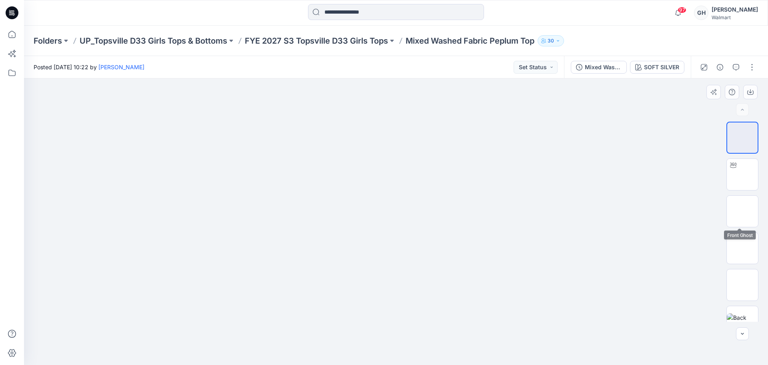
scroll to position [90, 0]
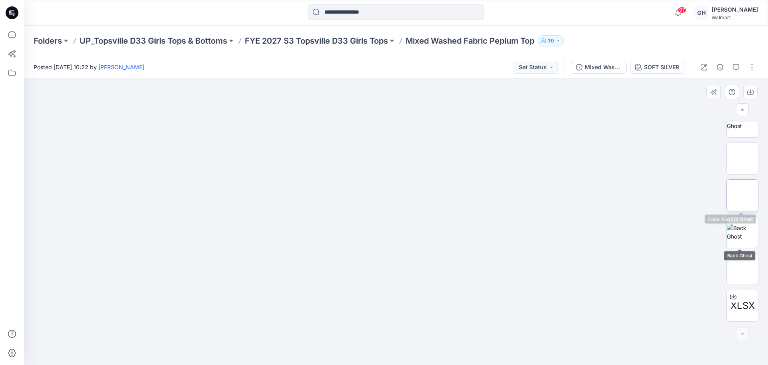
click at [743, 195] on img at bounding box center [743, 195] width 0 height 0
click at [736, 241] on img at bounding box center [742, 232] width 31 height 17
click at [743, 158] on img at bounding box center [743, 158] width 0 height 0
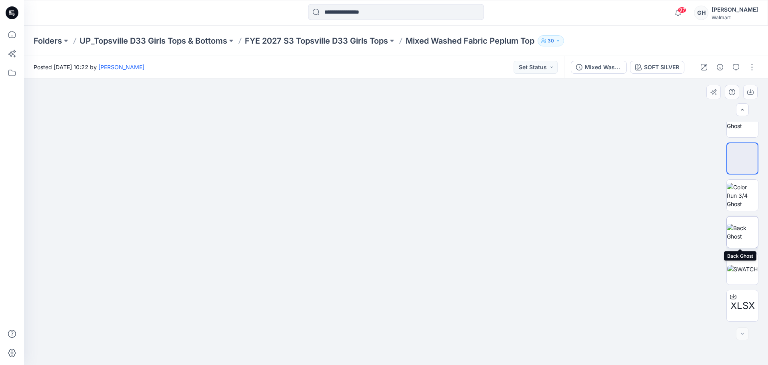
click at [740, 230] on img at bounding box center [742, 232] width 31 height 17
click at [748, 66] on button "button" at bounding box center [752, 67] width 13 height 13
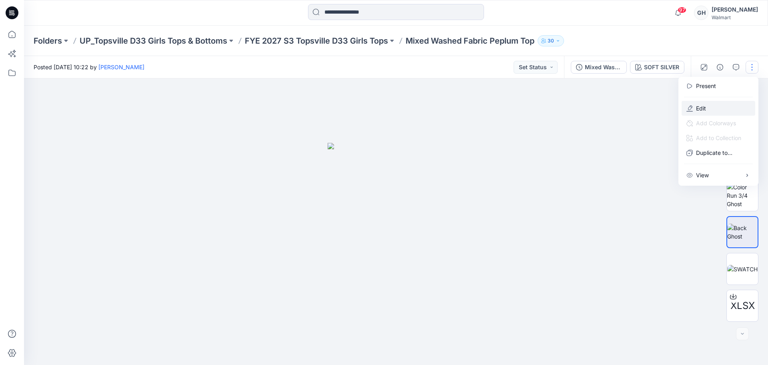
click at [704, 104] on p "Edit" at bounding box center [701, 108] width 10 height 8
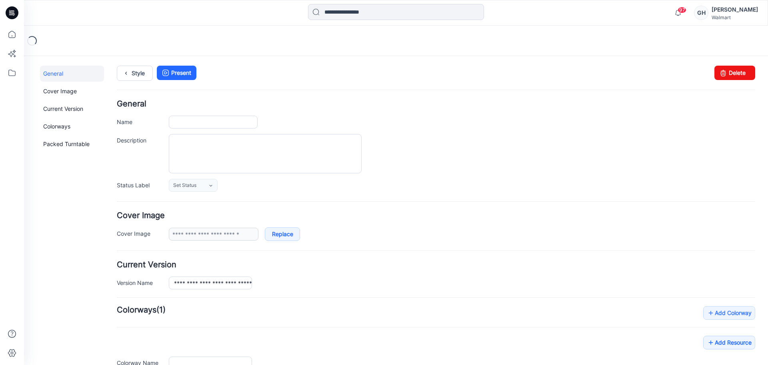
type input "**********"
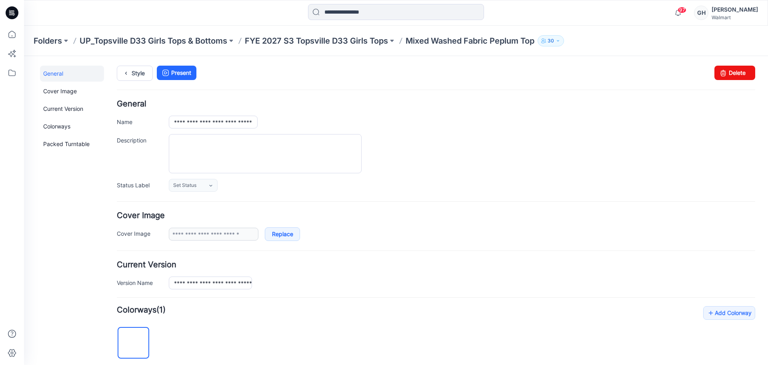
scroll to position [351, 0]
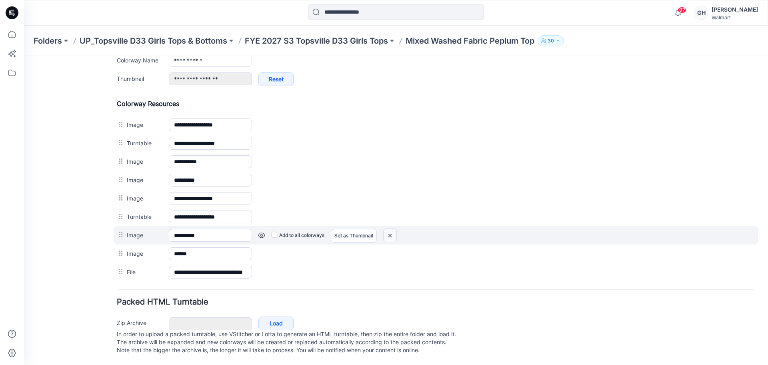
drag, startPoint x: 444, startPoint y: 109, endPoint x: 389, endPoint y: 227, distance: 130.2
click at [389, 229] on img at bounding box center [390, 235] width 13 height 13
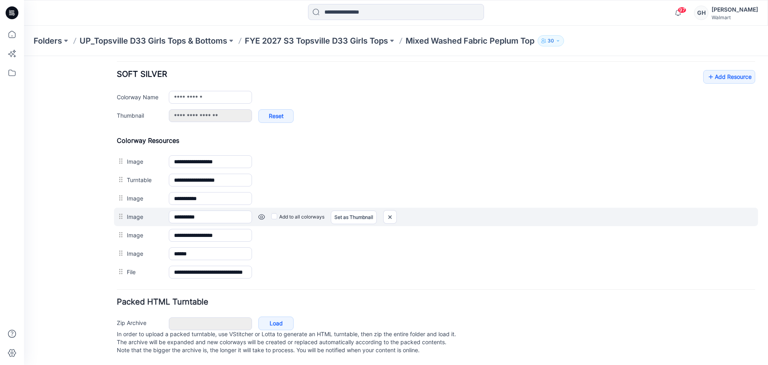
scroll to position [315, 0]
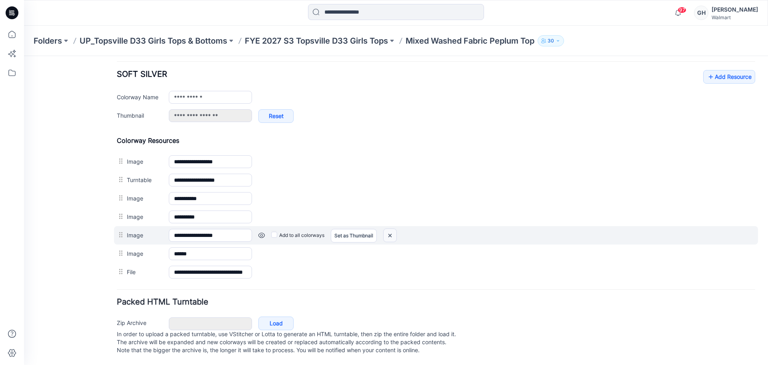
click at [394, 229] on img at bounding box center [390, 235] width 13 height 13
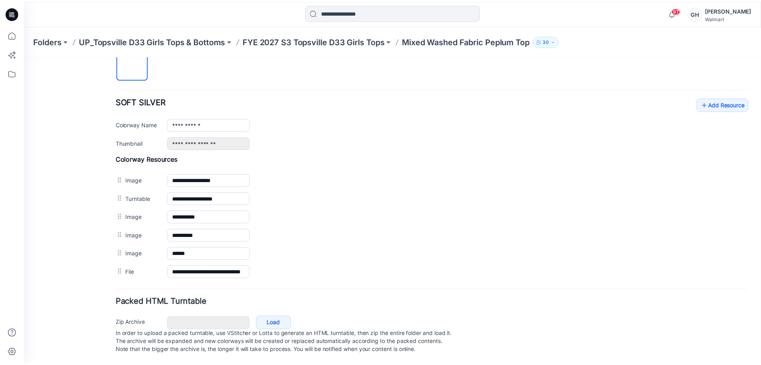
scroll to position [287, 0]
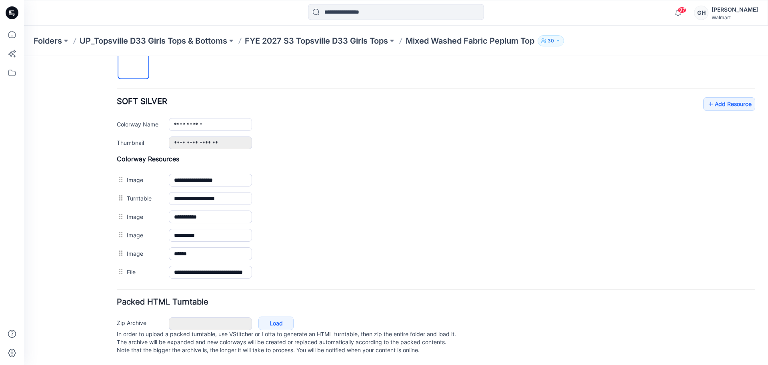
click at [332, 44] on p "FYE 2027 S3 Topsville D33 Girls Tops" at bounding box center [316, 40] width 143 height 11
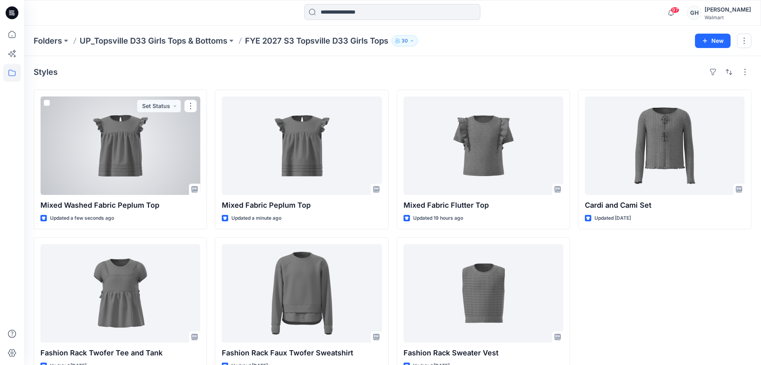
click at [151, 169] on div at bounding box center [120, 145] width 160 height 98
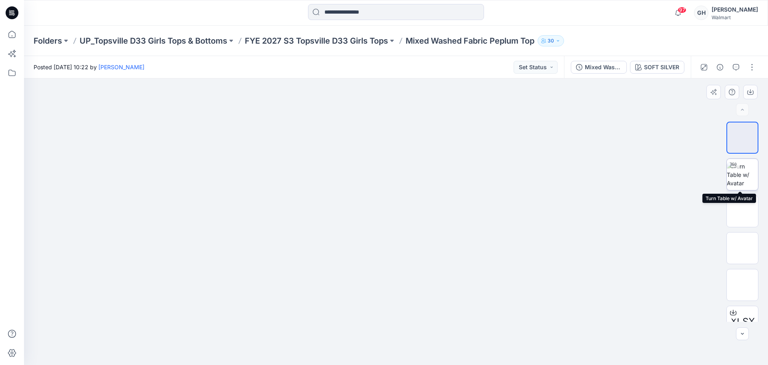
click at [738, 179] on img at bounding box center [742, 174] width 31 height 25
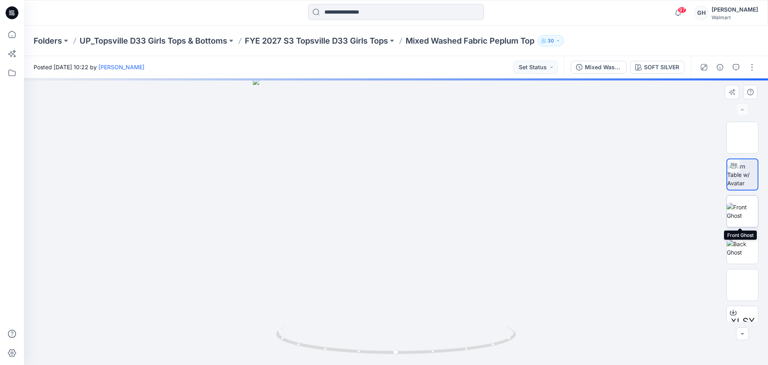
click at [739, 208] on img at bounding box center [742, 211] width 31 height 17
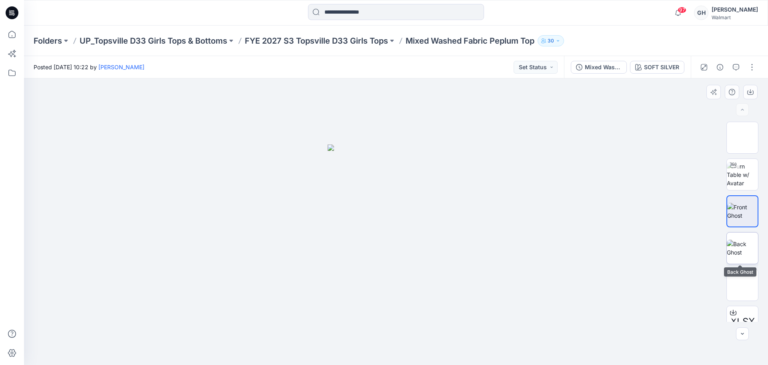
click at [740, 248] on img at bounding box center [742, 248] width 31 height 17
click at [369, 36] on p "FYE 2027 S3 Topsville D33 Girls Tops" at bounding box center [316, 40] width 143 height 11
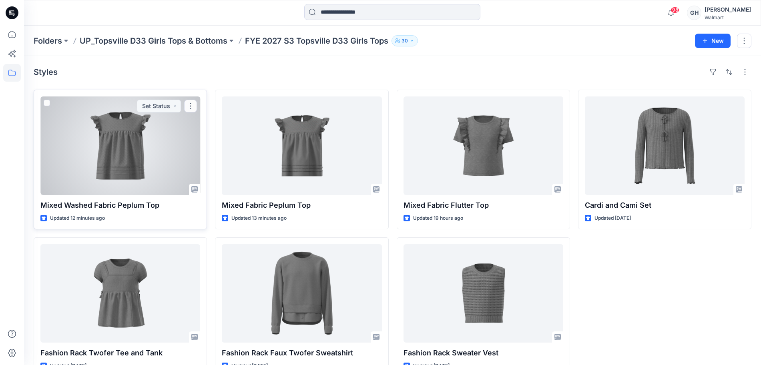
click at [130, 172] on div at bounding box center [120, 145] width 160 height 98
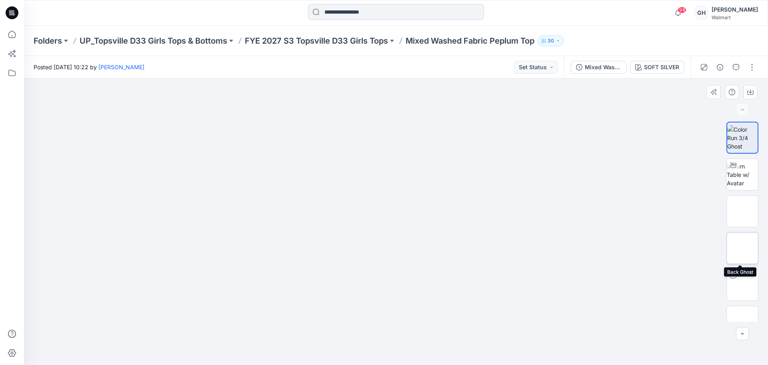
click at [743, 248] on img at bounding box center [743, 248] width 0 height 0
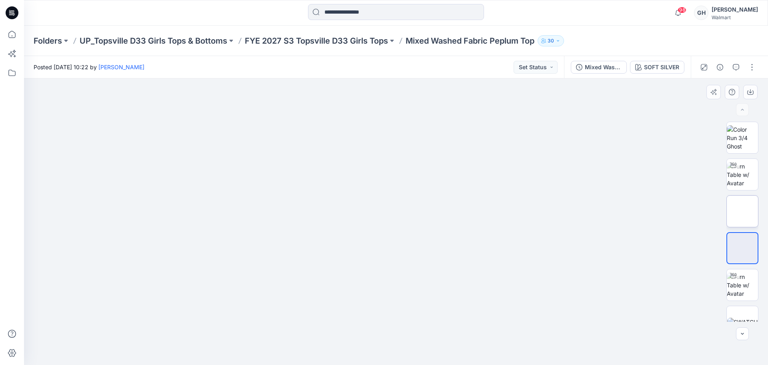
click at [743, 211] on img at bounding box center [743, 211] width 0 height 0
click at [345, 40] on p "FYE 2027 S3 Topsville D33 Girls Tops" at bounding box center [316, 40] width 143 height 11
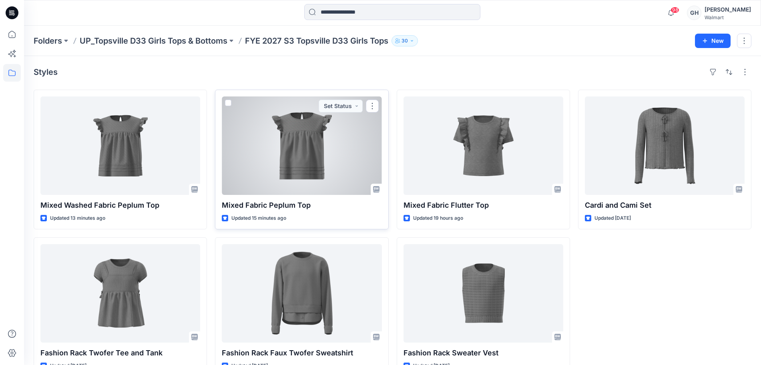
click at [283, 143] on div at bounding box center [302, 145] width 160 height 98
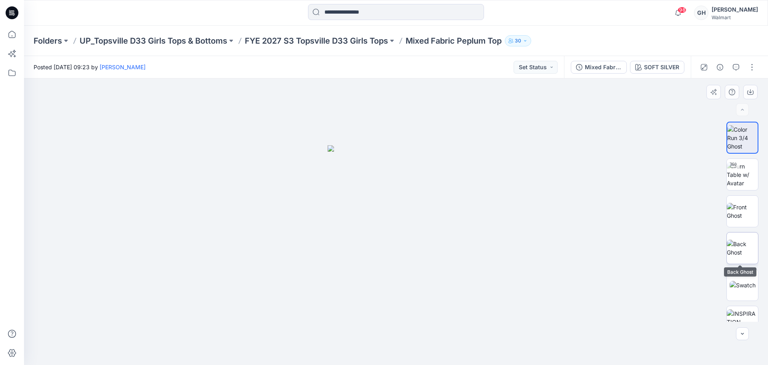
click at [740, 240] on img at bounding box center [742, 248] width 31 height 17
click at [747, 211] on img at bounding box center [742, 211] width 31 height 17
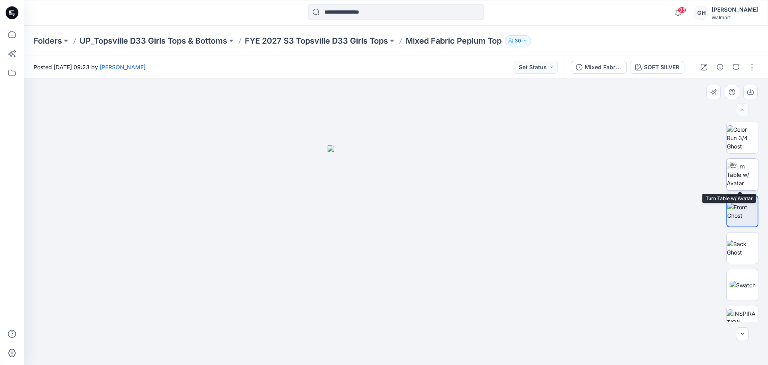
click at [746, 176] on img at bounding box center [742, 174] width 31 height 25
drag, startPoint x: 406, startPoint y: 354, endPoint x: 315, endPoint y: 347, distance: 91.1
click at [315, 347] on icon at bounding box center [397, 341] width 242 height 30
click at [365, 43] on p "FYE 2027 S3 Topsville D33 Girls Tops" at bounding box center [316, 40] width 143 height 11
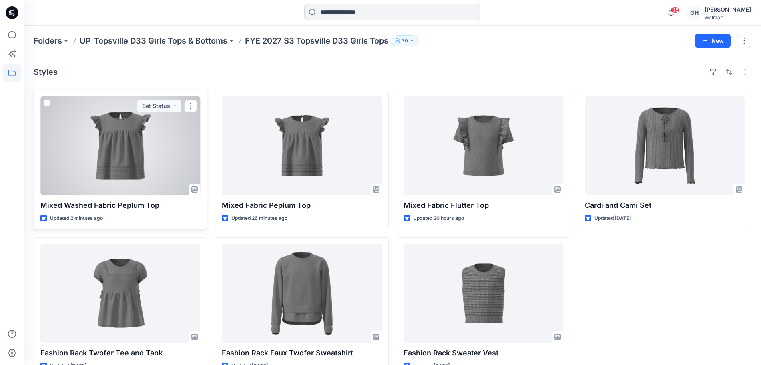
click at [132, 162] on div at bounding box center [120, 145] width 160 height 98
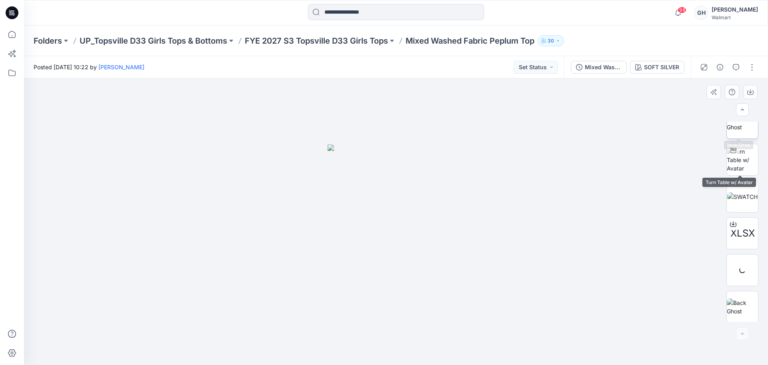
scroll to position [126, 0]
click at [740, 263] on img at bounding box center [742, 269] width 31 height 25
click at [748, 309] on img at bounding box center [742, 305] width 31 height 17
click at [750, 69] on button "button" at bounding box center [752, 67] width 13 height 13
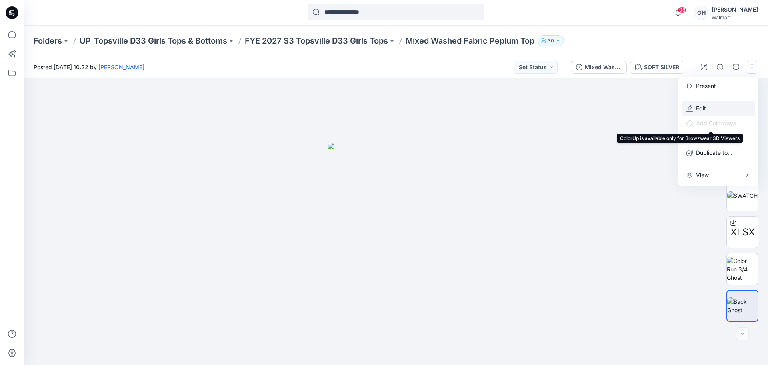
click at [700, 108] on p "Edit" at bounding box center [701, 108] width 10 height 8
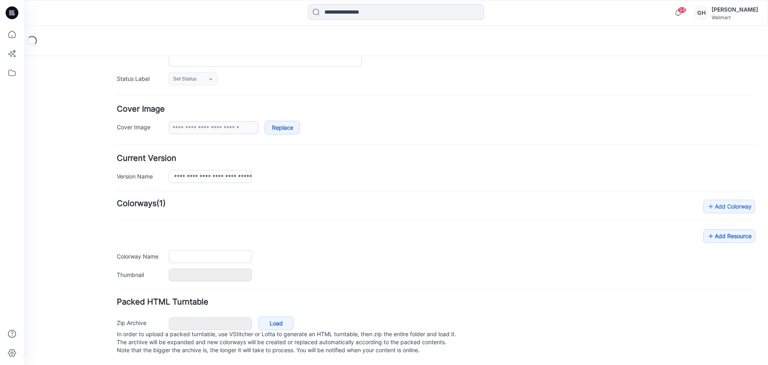
type input "**********"
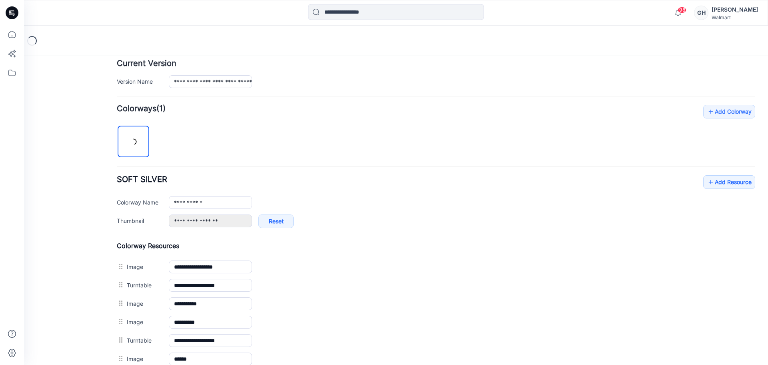
scroll to position [315, 0]
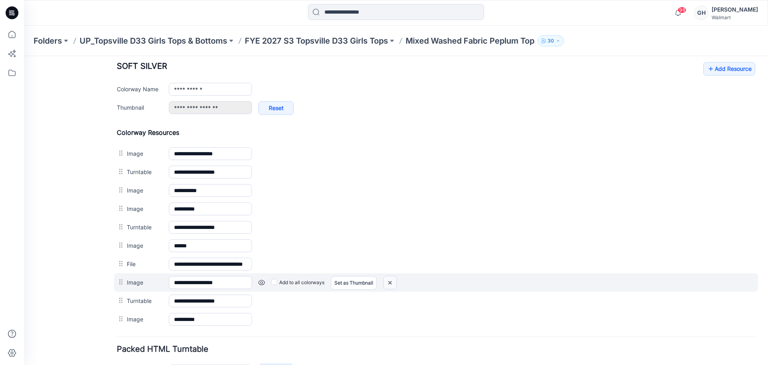
click at [391, 280] on img at bounding box center [390, 282] width 13 height 13
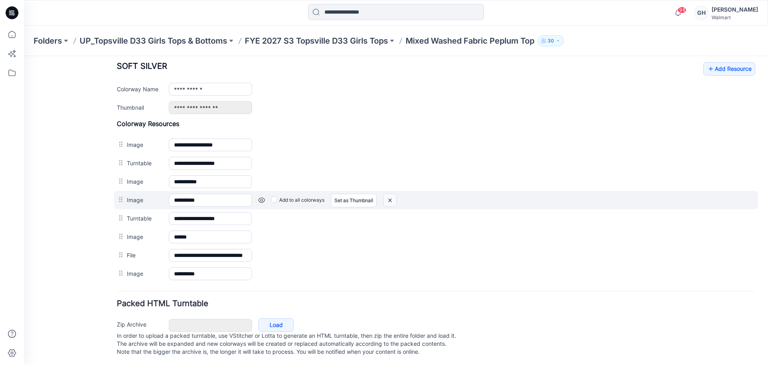
click at [392, 198] on img at bounding box center [390, 200] width 13 height 13
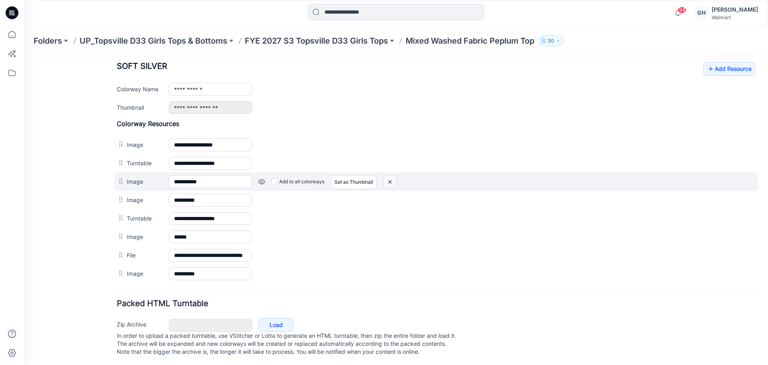
scroll to position [306, 0]
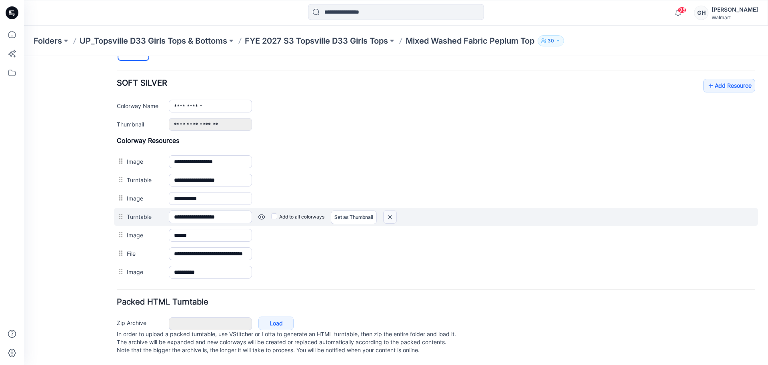
click at [395, 211] on img at bounding box center [390, 217] width 13 height 13
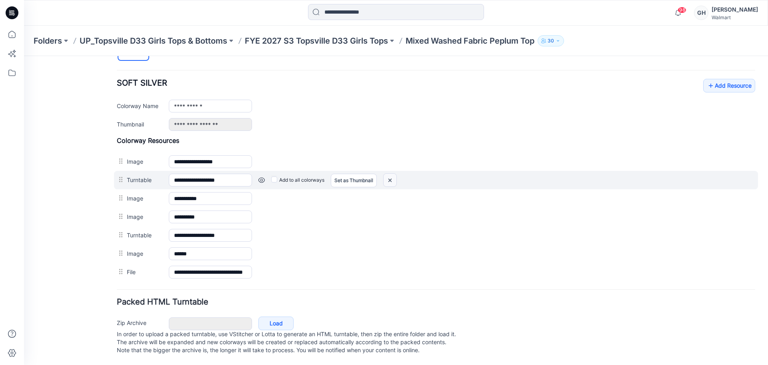
drag, startPoint x: 385, startPoint y: 170, endPoint x: 457, endPoint y: 108, distance: 95.0
click at [385, 174] on img at bounding box center [390, 180] width 13 height 13
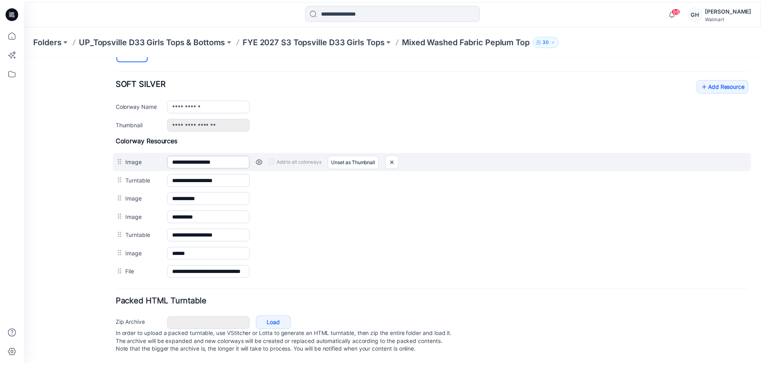
scroll to position [287, 0]
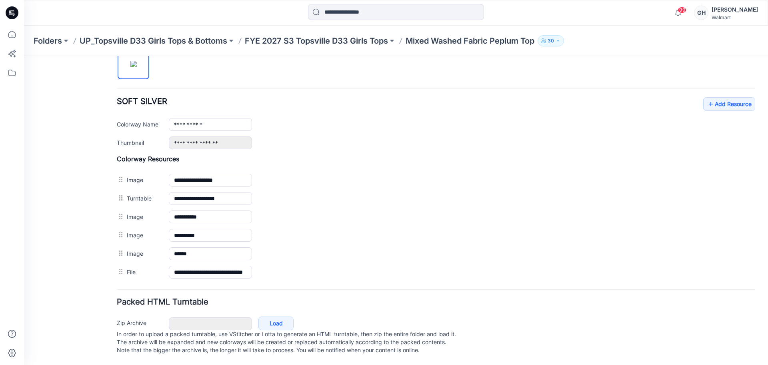
click at [361, 46] on div "Folders UP_Topsville D33 Girls Tops & Bottoms FYE 2027 S3 Topsville D33 Girls T…" at bounding box center [396, 41] width 744 height 30
click at [357, 43] on p "FYE 2027 S3 Topsville D33 Girls Tops" at bounding box center [316, 40] width 143 height 11
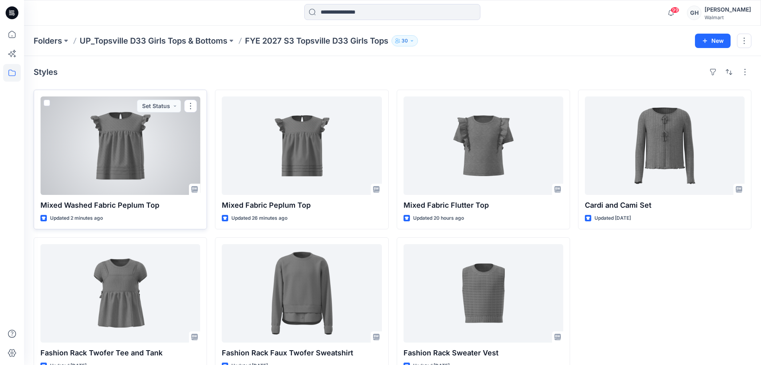
click at [115, 129] on div at bounding box center [120, 145] width 160 height 98
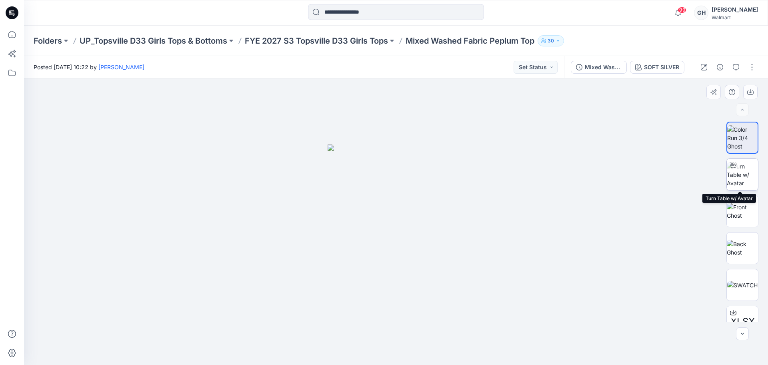
click at [745, 177] on img at bounding box center [742, 174] width 31 height 25
drag, startPoint x: 396, startPoint y: 354, endPoint x: 222, endPoint y: 340, distance: 174.3
click at [190, 351] on div at bounding box center [396, 221] width 744 height 287
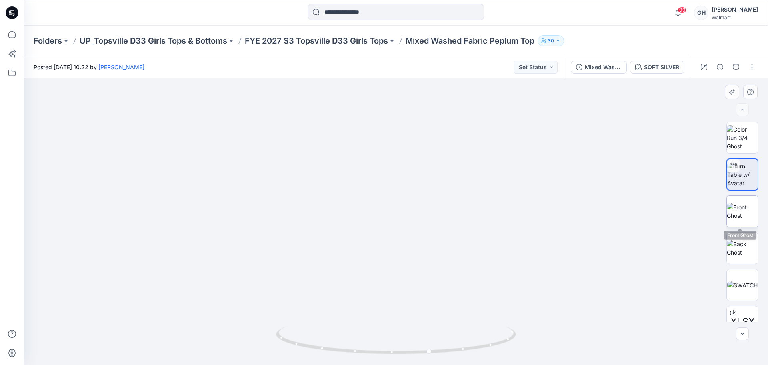
click at [747, 207] on img at bounding box center [742, 211] width 31 height 17
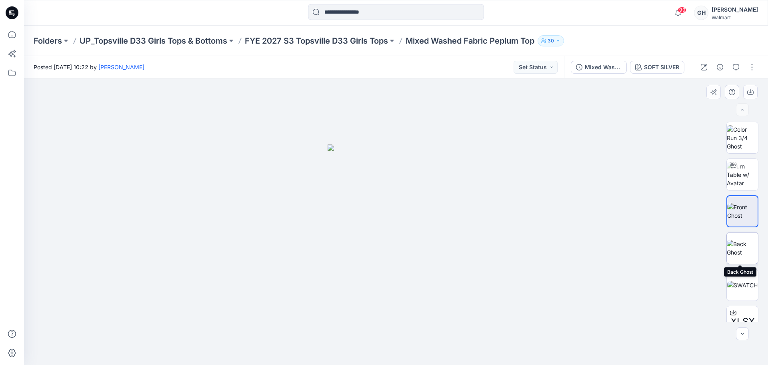
click at [735, 250] on img at bounding box center [742, 248] width 31 height 17
click at [336, 46] on p "FYE 2027 S3 Topsville D33 Girls Tops" at bounding box center [316, 40] width 143 height 11
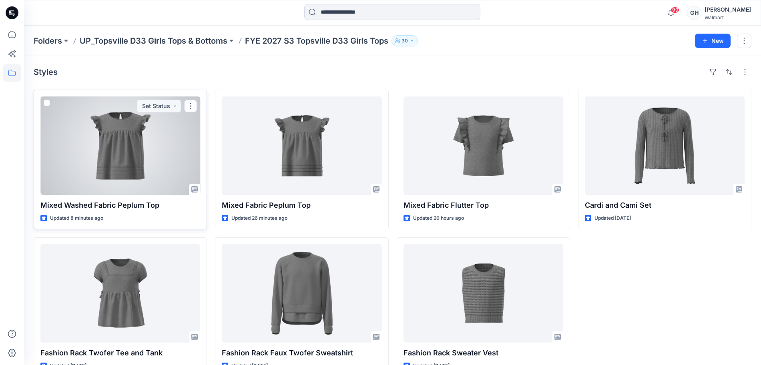
click at [101, 154] on div at bounding box center [120, 145] width 160 height 98
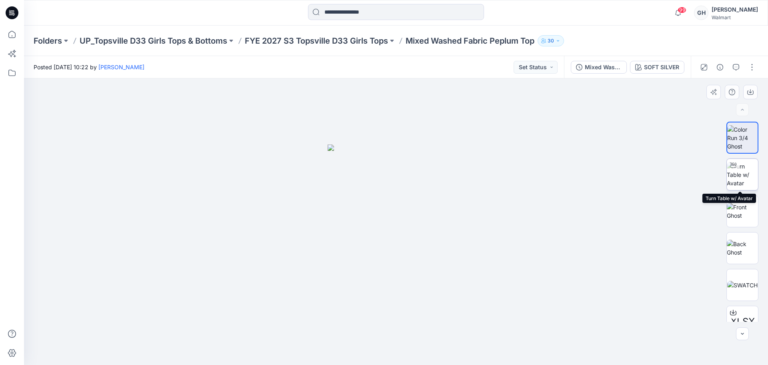
click at [750, 166] on img at bounding box center [742, 174] width 31 height 25
drag, startPoint x: 402, startPoint y: 349, endPoint x: 182, endPoint y: 341, distance: 220.7
click at [182, 341] on div at bounding box center [396, 221] width 744 height 287
drag, startPoint x: 404, startPoint y: 353, endPoint x: 300, endPoint y: 337, distance: 105.4
click at [262, 351] on div at bounding box center [396, 221] width 744 height 287
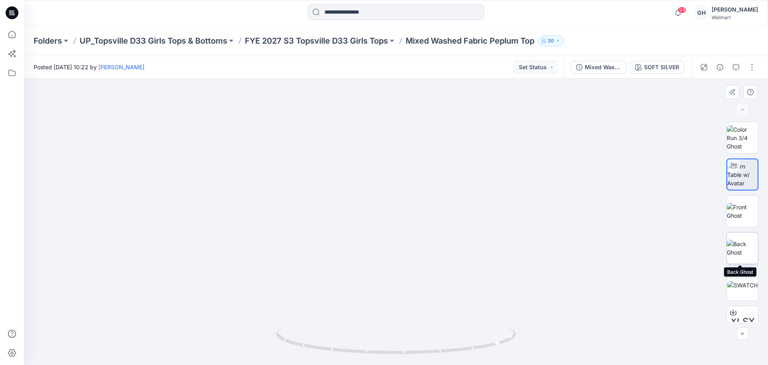
click at [746, 257] on img at bounding box center [742, 248] width 31 height 17
click at [205, 41] on p "UP_Topsville D33 Girls Tops & Bottoms" at bounding box center [154, 40] width 148 height 11
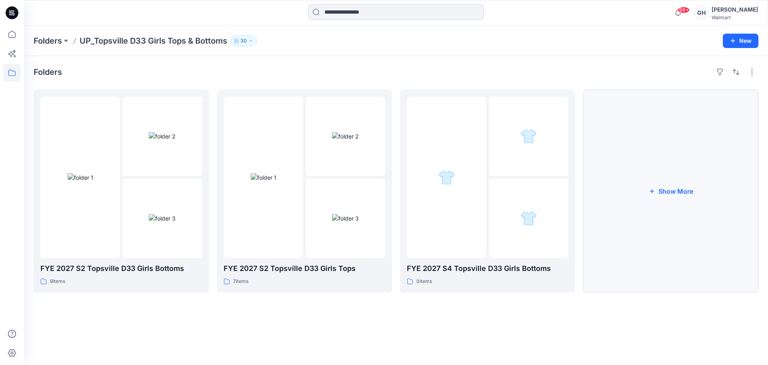
click at [670, 167] on button "Show More" at bounding box center [671, 191] width 175 height 203
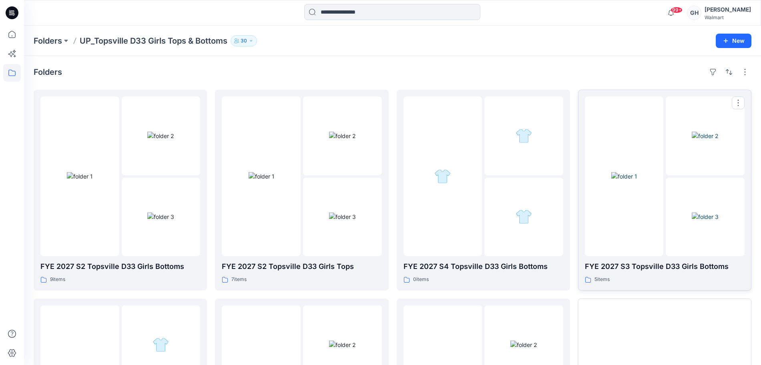
click at [692, 213] on img at bounding box center [705, 217] width 27 height 8
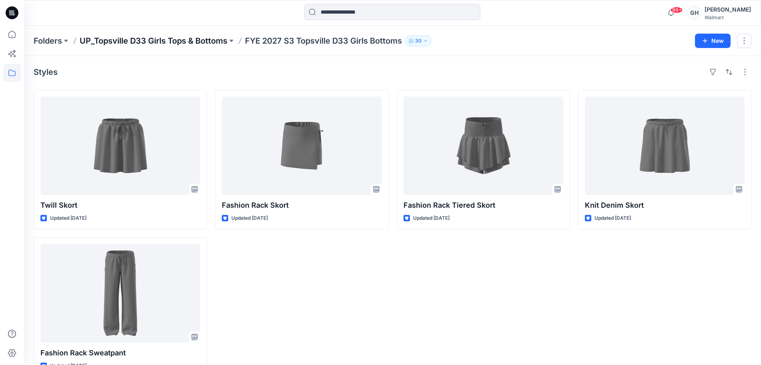
click at [205, 38] on p "UP_Topsville D33 Girls Tops & Bottoms" at bounding box center [154, 40] width 148 height 11
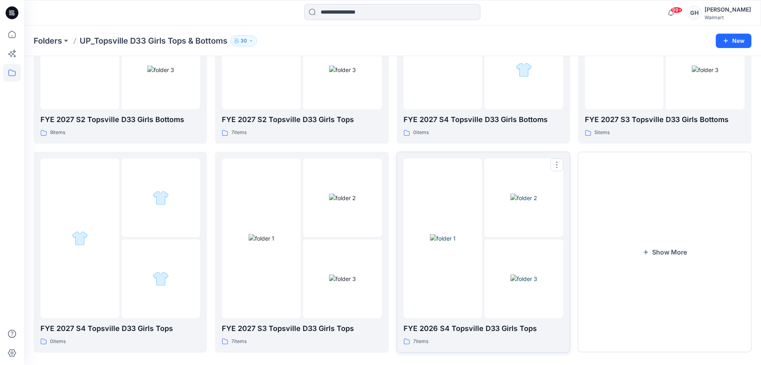
scroll to position [157, 0]
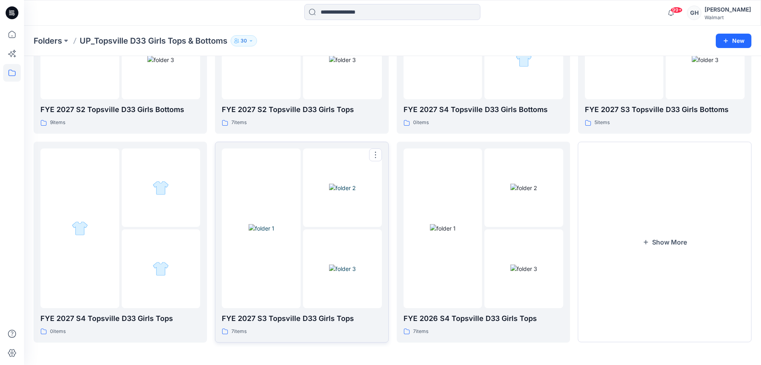
click at [329, 265] on img at bounding box center [342, 269] width 27 height 8
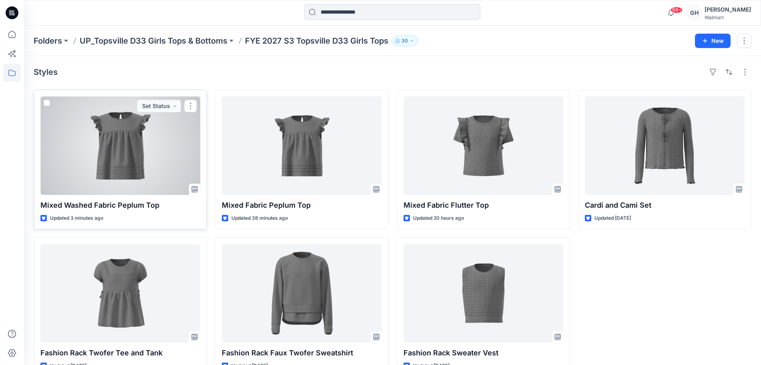
click at [118, 172] on div at bounding box center [120, 145] width 160 height 98
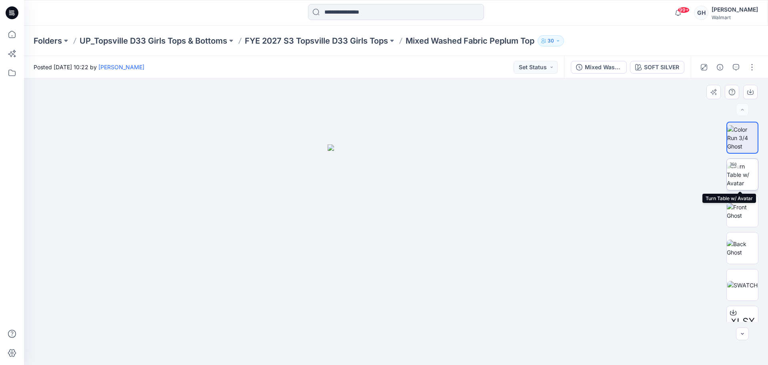
click at [752, 173] on img at bounding box center [742, 174] width 31 height 25
drag, startPoint x: 421, startPoint y: 354, endPoint x: 327, endPoint y: 348, distance: 93.8
click at [327, 348] on icon at bounding box center [397, 341] width 242 height 30
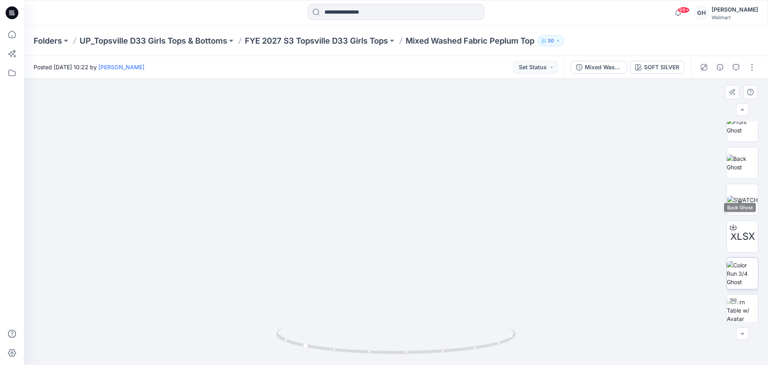
scroll to position [90, 0]
click at [740, 300] on img at bounding box center [742, 305] width 31 height 25
drag, startPoint x: 404, startPoint y: 353, endPoint x: 299, endPoint y: 358, distance: 105.4
click at [299, 358] on div at bounding box center [396, 345] width 240 height 40
click at [751, 71] on button "button" at bounding box center [752, 67] width 13 height 13
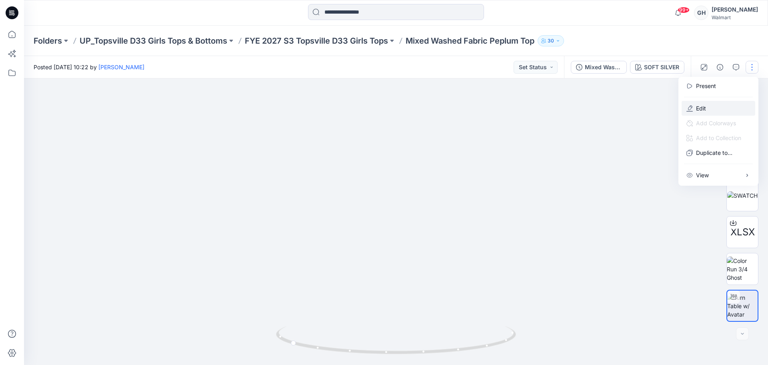
click at [702, 104] on p "Edit" at bounding box center [701, 108] width 10 height 8
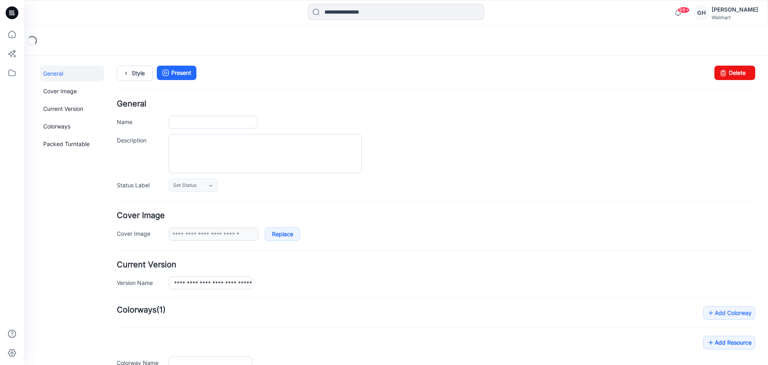
type input "**********"
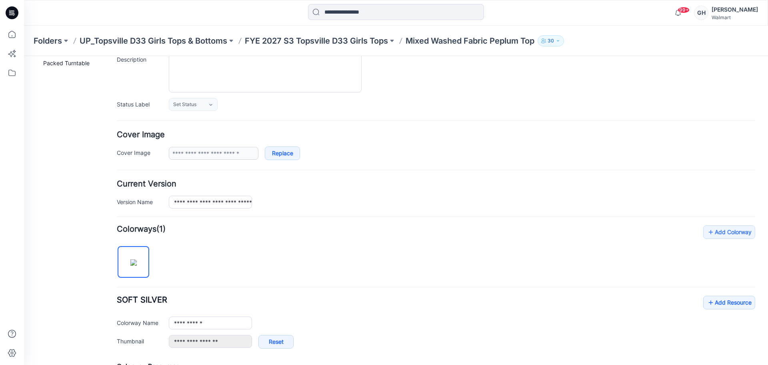
scroll to position [333, 0]
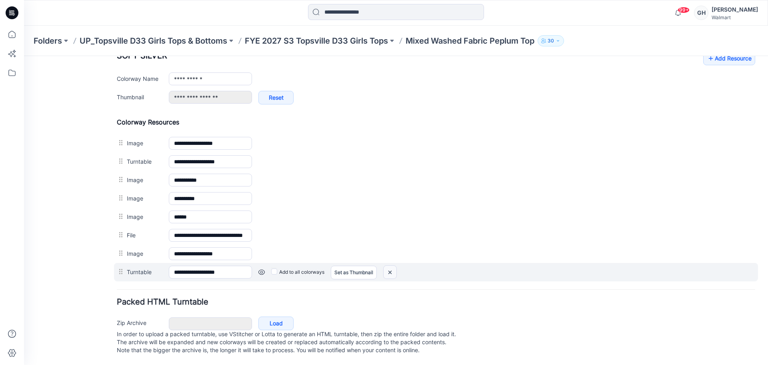
drag, startPoint x: 387, startPoint y: 262, endPoint x: 459, endPoint y: 107, distance: 171.2
click at [387, 266] on img at bounding box center [390, 272] width 13 height 13
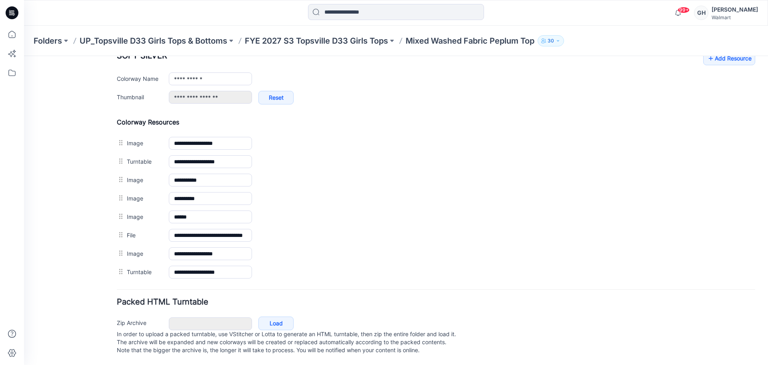
scroll to position [315, 0]
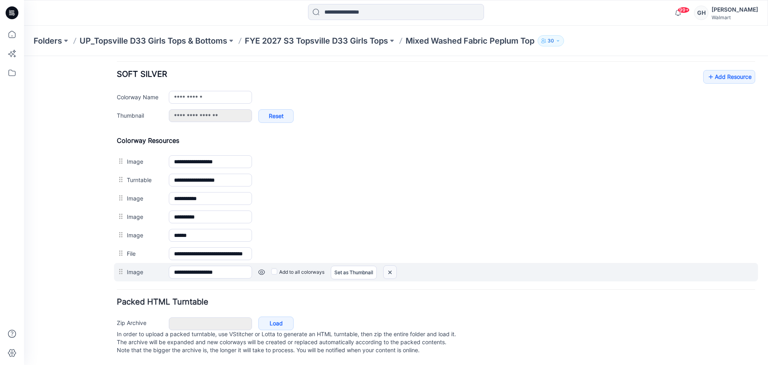
click at [393, 267] on img at bounding box center [390, 272] width 13 height 13
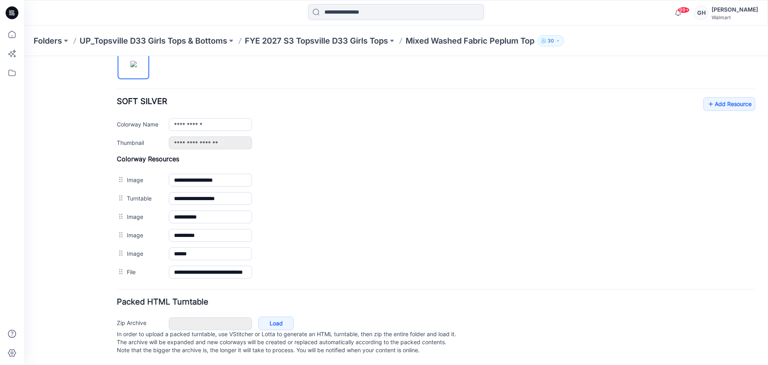
scroll to position [0, 0]
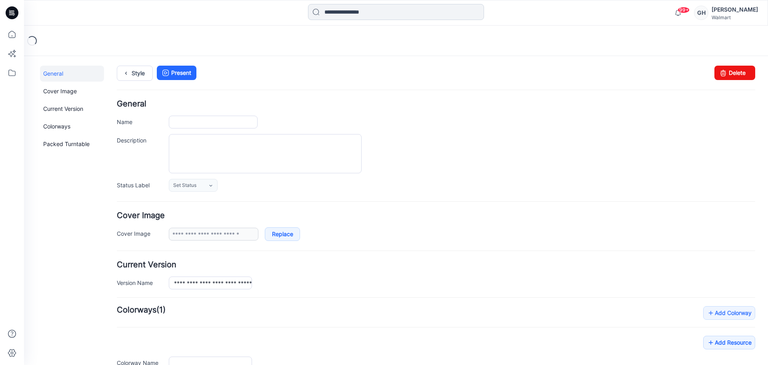
type input "**********"
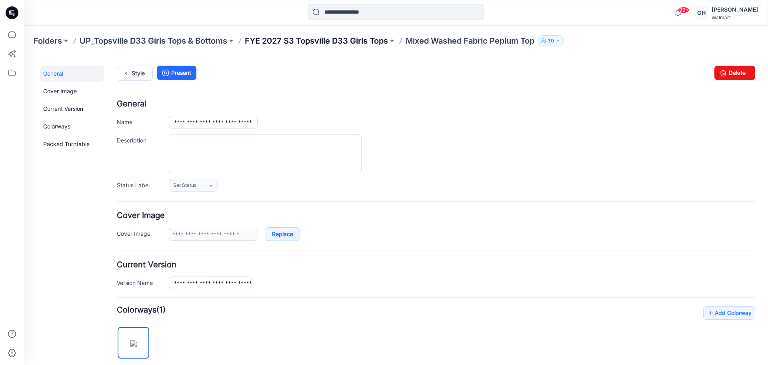
click at [302, 37] on p "FYE 2027 S3 Topsville D33 Girls Tops" at bounding box center [316, 40] width 143 height 11
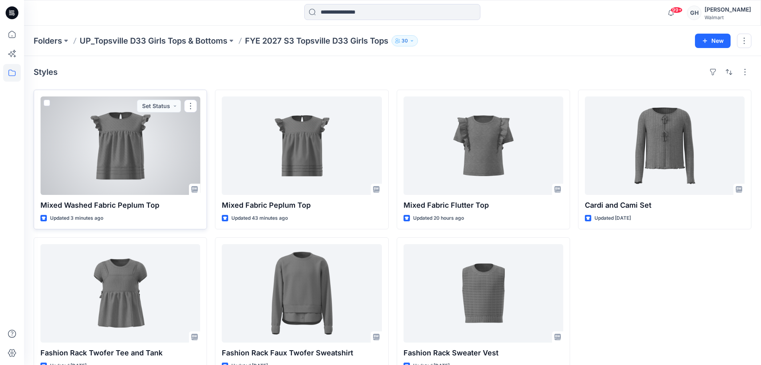
click at [129, 175] on div at bounding box center [120, 145] width 160 height 98
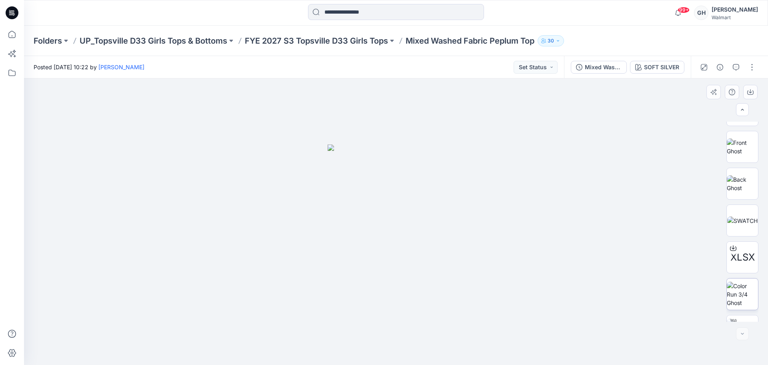
scroll to position [90, 0]
click at [738, 271] on img at bounding box center [742, 269] width 31 height 25
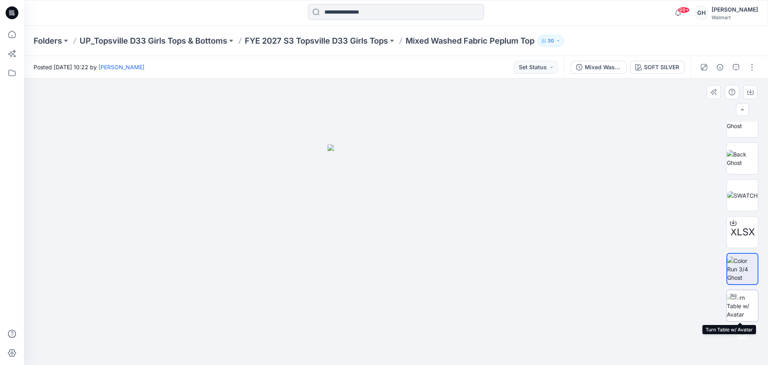
click at [738, 305] on img at bounding box center [742, 305] width 31 height 25
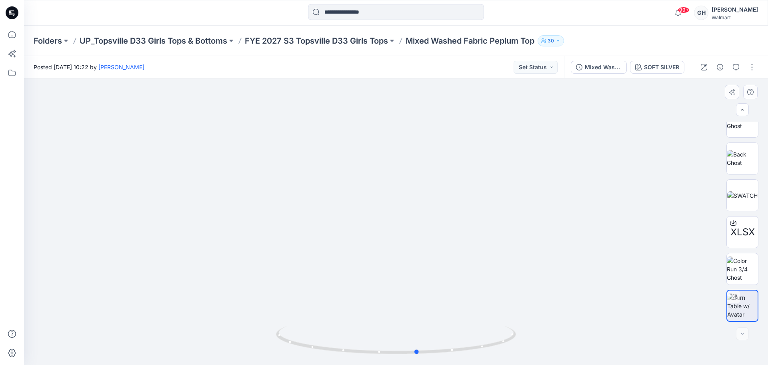
drag, startPoint x: 401, startPoint y: 353, endPoint x: 194, endPoint y: 348, distance: 206.6
click at [181, 353] on div at bounding box center [396, 221] width 744 height 287
click at [747, 68] on button "button" at bounding box center [752, 67] width 13 height 13
click at [703, 107] on p "Edit" at bounding box center [701, 108] width 10 height 8
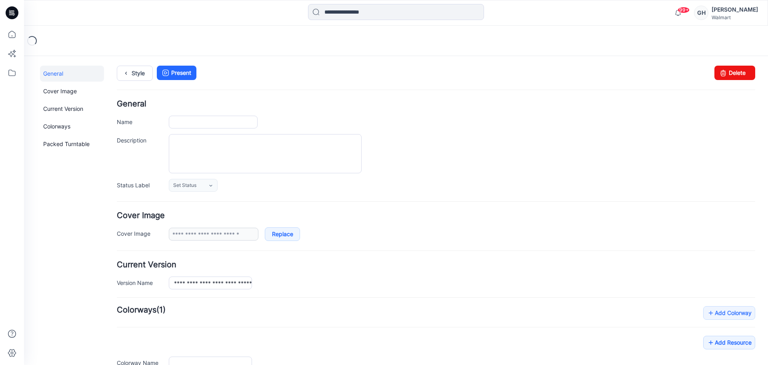
type input "**********"
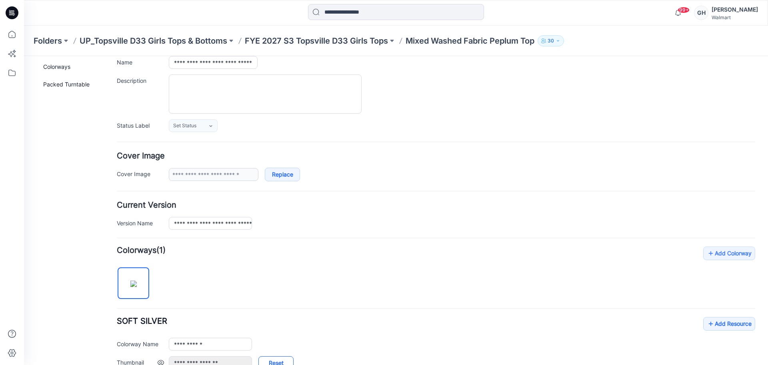
scroll to position [333, 0]
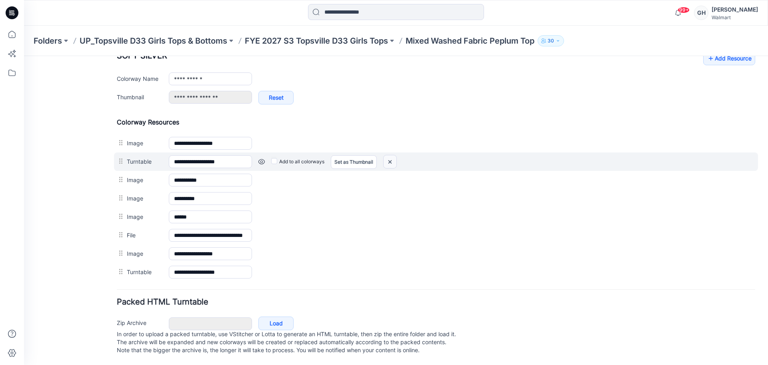
drag, startPoint x: 387, startPoint y: 152, endPoint x: 456, endPoint y: 100, distance: 86.0
click at [387, 155] on img at bounding box center [390, 161] width 13 height 13
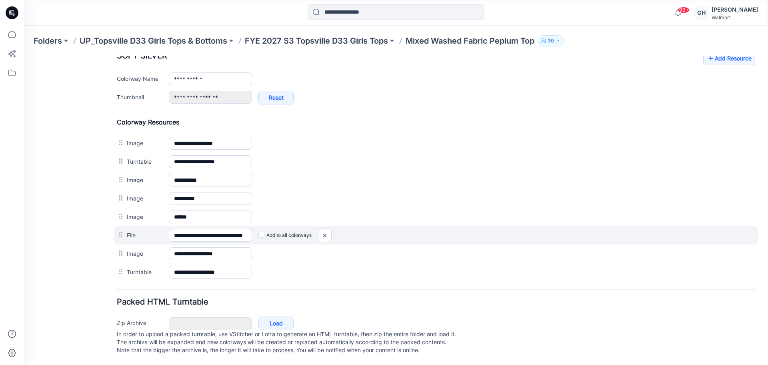
scroll to position [315, 0]
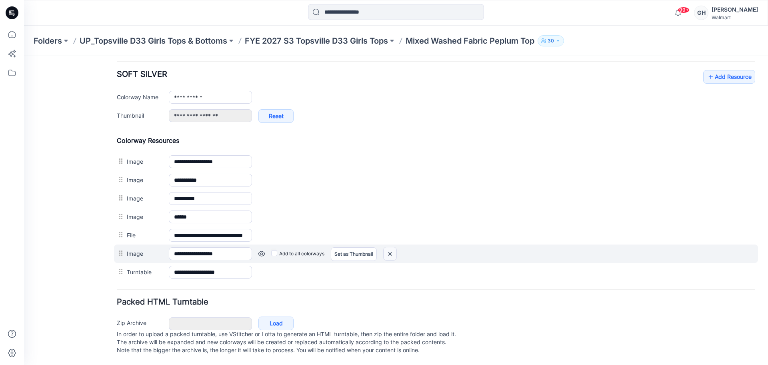
click at [397, 247] on img at bounding box center [390, 253] width 13 height 13
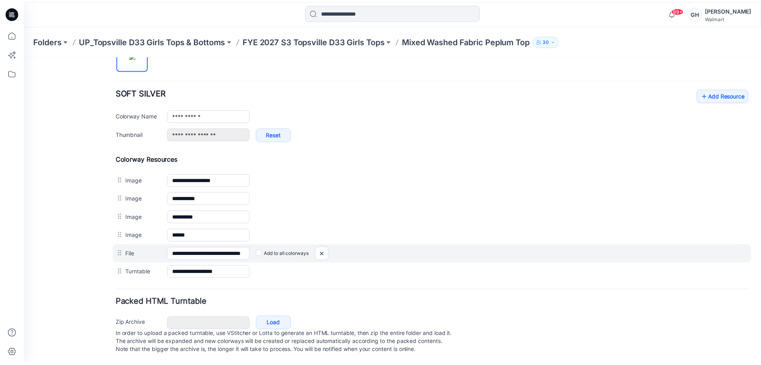
scroll to position [287, 0]
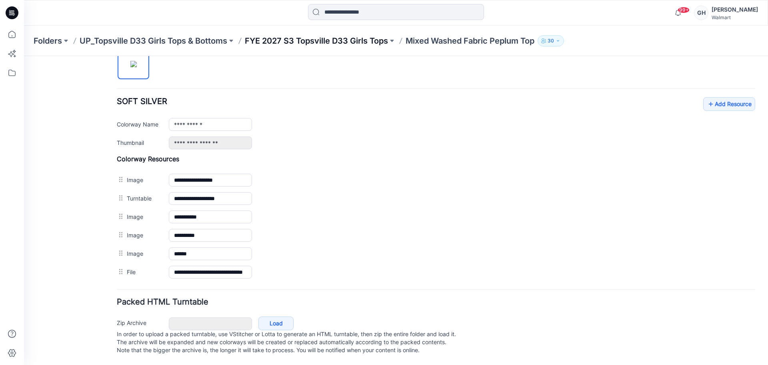
click at [322, 39] on p "FYE 2027 S3 Topsville D33 Girls Tops" at bounding box center [316, 40] width 143 height 11
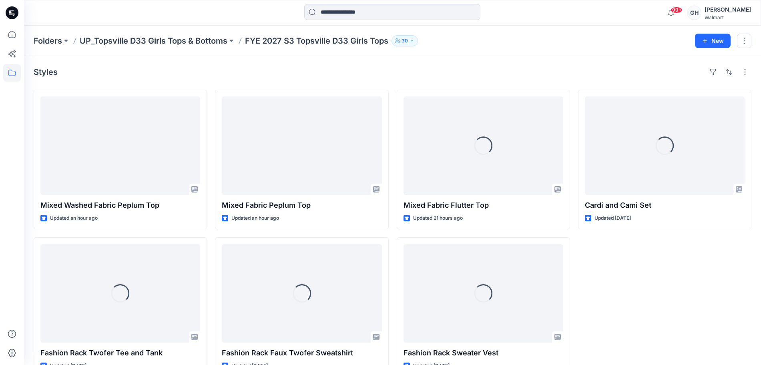
click at [15, 25] on icon at bounding box center [12, 13] width 13 height 26
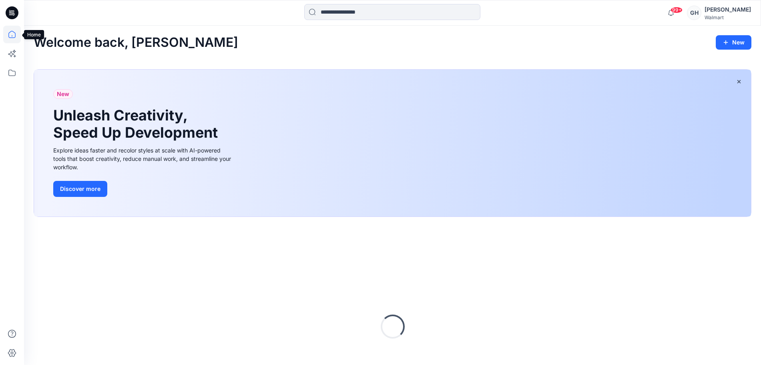
click at [16, 28] on icon at bounding box center [12, 35] width 18 height 18
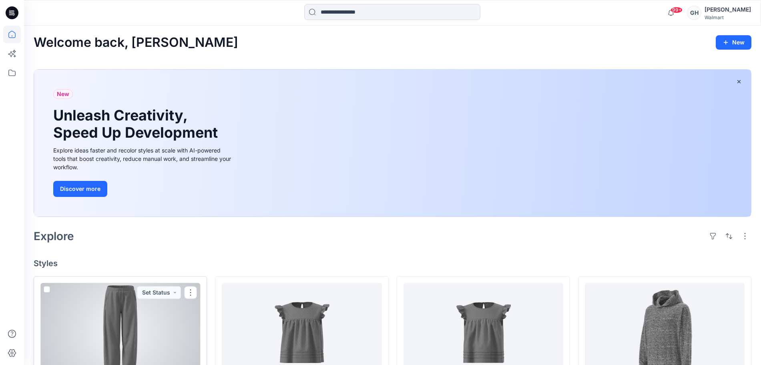
click at [132, 329] on div at bounding box center [120, 332] width 160 height 98
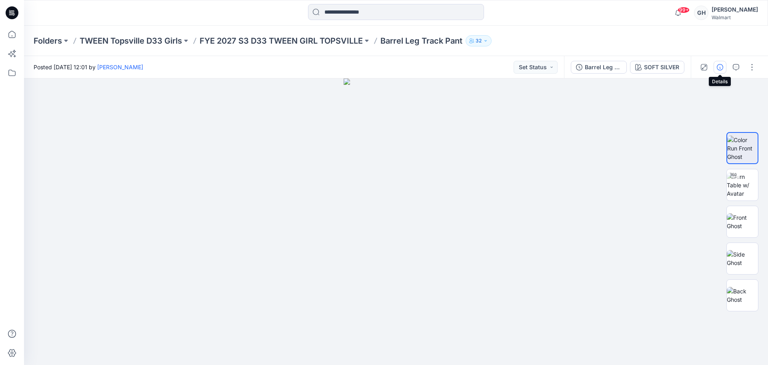
click at [721, 63] on button "button" at bounding box center [720, 67] width 13 height 13
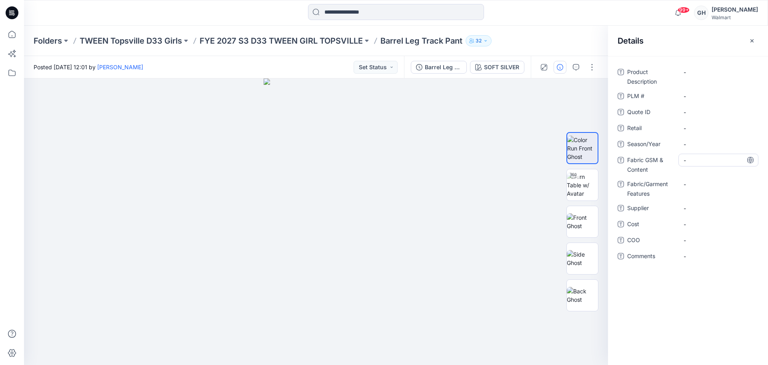
click at [702, 160] on Content "-" at bounding box center [719, 160] width 70 height 8
type textarea "**********"
click at [701, 185] on Features "-" at bounding box center [719, 184] width 70 height 8
click at [705, 144] on span "-" at bounding box center [719, 144] width 70 height 8
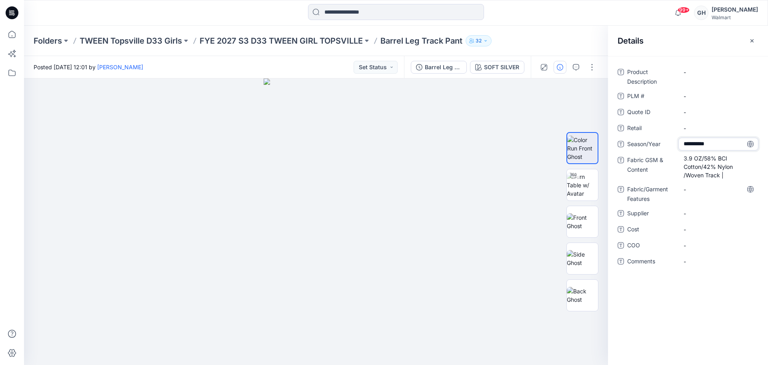
type textarea "**********"
click at [695, 209] on span "-" at bounding box center [719, 213] width 70 height 8
type textarea "*********"
click at [702, 185] on Features "-" at bounding box center [719, 189] width 70 height 8
click at [728, 174] on Content "3.9 OZ/58% BCI Cotton/42% Nylon /Woven Track |" at bounding box center [719, 166] width 70 height 25
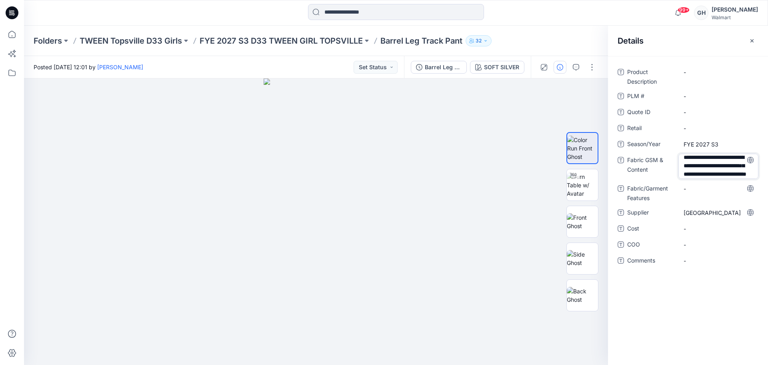
scroll to position [44, 0]
type textarea "**********"
click at [726, 192] on div "-" at bounding box center [719, 188] width 80 height 13
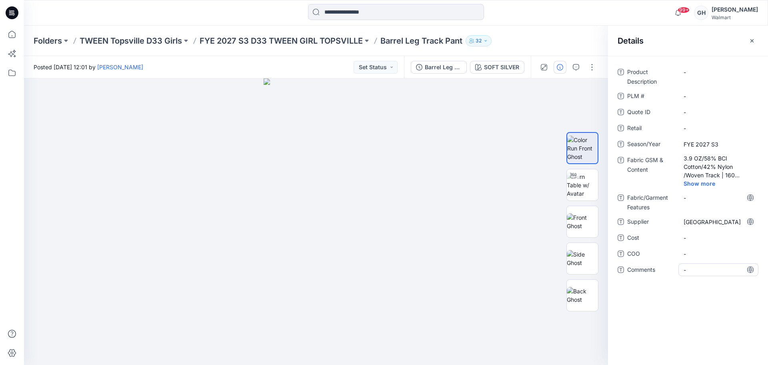
click at [692, 273] on span "-" at bounding box center [719, 270] width 70 height 8
type textarea "**********"
click at [696, 253] on span "-" at bounding box center [719, 254] width 70 height 8
click at [726, 267] on span "3D Sub Fabric:" at bounding box center [719, 270] width 70 height 8
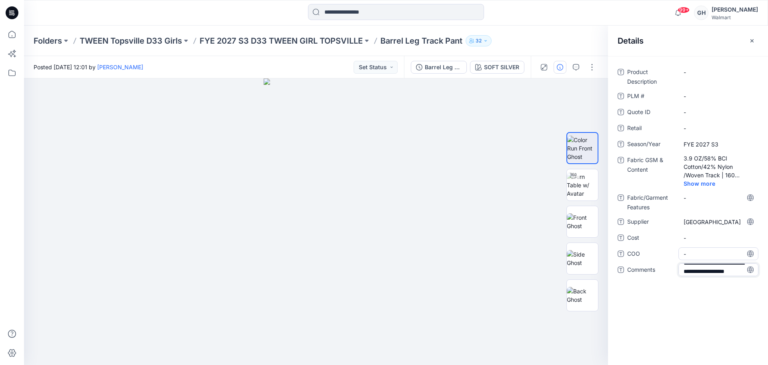
type textarea "**********"
click at [696, 252] on span "-" at bounding box center [719, 254] width 70 height 8
click at [731, 280] on span "3D Sub Fabric: 180 GSM/ 60% Cotton, 40% Polyester/" at bounding box center [719, 276] width 70 height 25
type textarea "**********"
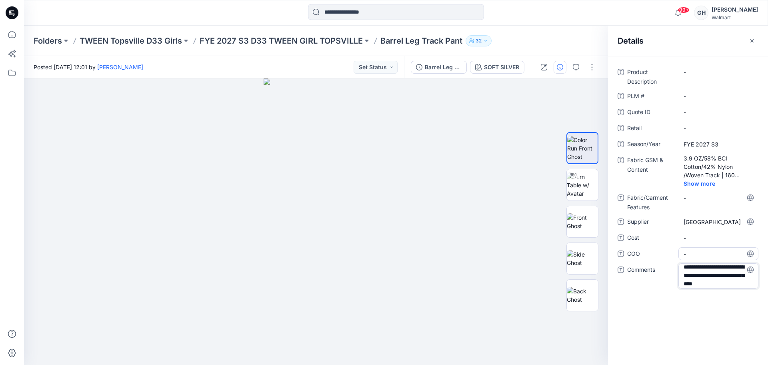
click at [697, 253] on span "-" at bounding box center [719, 254] width 70 height 8
click at [325, 42] on p "FYE 2027 S3 D33 TWEEN GIRL TOPSVILLE" at bounding box center [281, 40] width 163 height 11
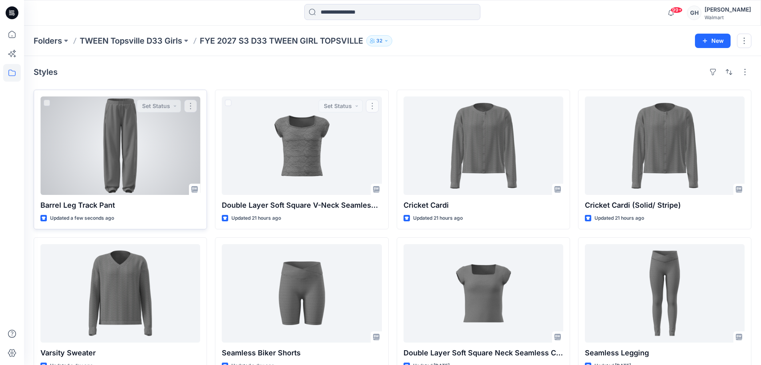
click at [139, 154] on div at bounding box center [120, 145] width 160 height 98
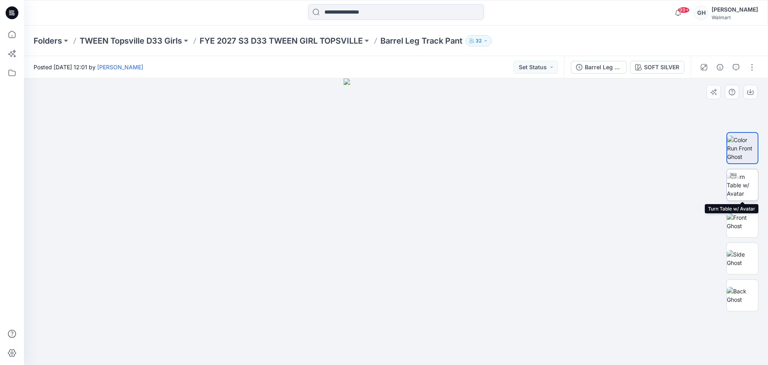
click at [750, 179] on img at bounding box center [742, 184] width 31 height 25
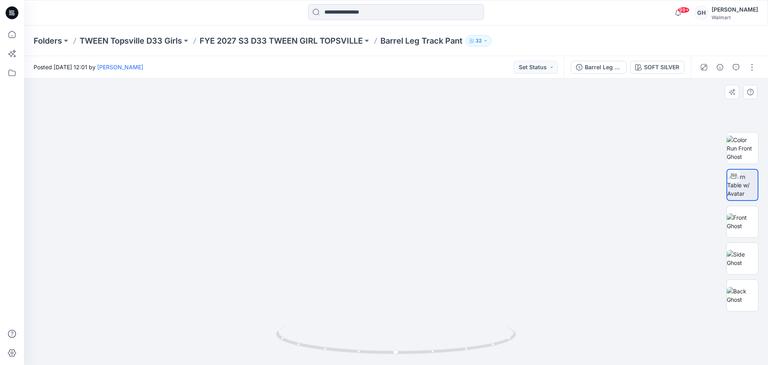
drag, startPoint x: 420, startPoint y: 311, endPoint x: 420, endPoint y: 181, distance: 130.1
click at [420, 181] on img at bounding box center [395, 28] width 1059 height 673
drag, startPoint x: 420, startPoint y: 199, endPoint x: 425, endPoint y: 164, distance: 35.1
drag, startPoint x: 395, startPoint y: 353, endPoint x: 340, endPoint y: 310, distance: 70.1
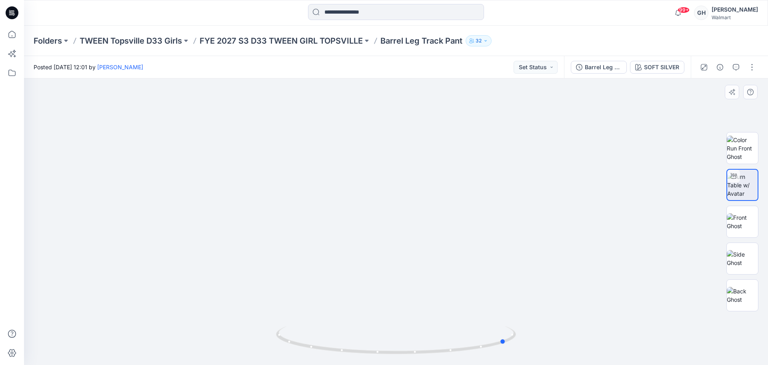
click at [265, 347] on div at bounding box center [396, 221] width 744 height 287
click at [738, 227] on img at bounding box center [742, 221] width 31 height 17
click at [733, 261] on img at bounding box center [742, 258] width 31 height 17
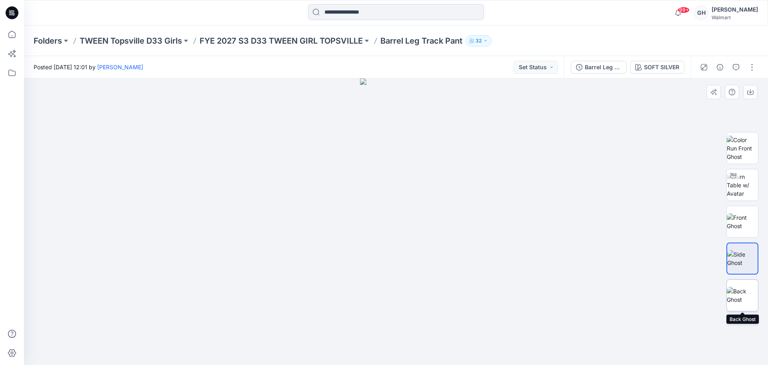
click at [734, 295] on img at bounding box center [742, 295] width 31 height 17
click at [750, 66] on button "button" at bounding box center [752, 67] width 13 height 13
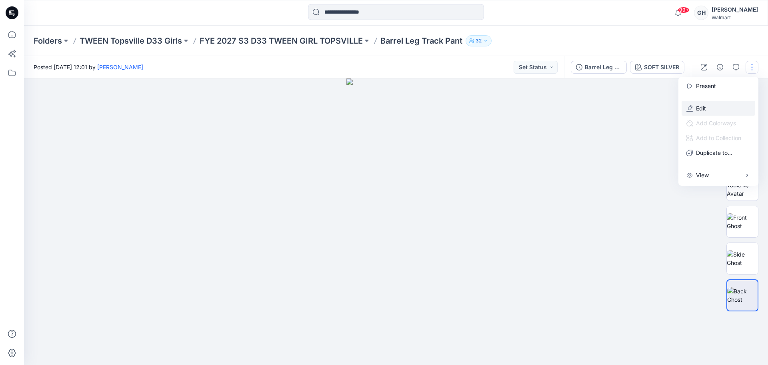
click at [715, 111] on button "Edit" at bounding box center [719, 108] width 74 height 15
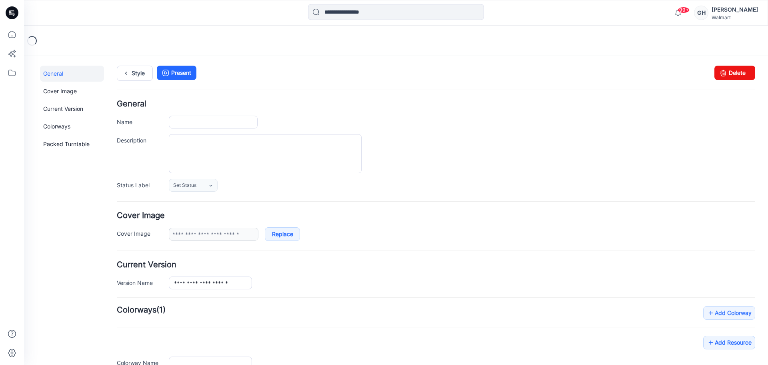
type input "**********"
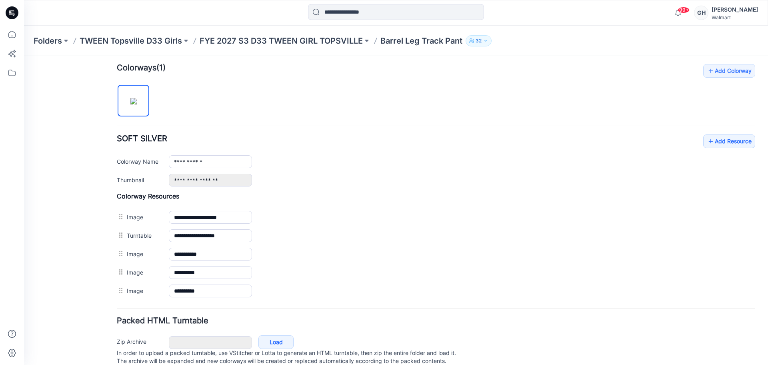
scroll to position [269, 0]
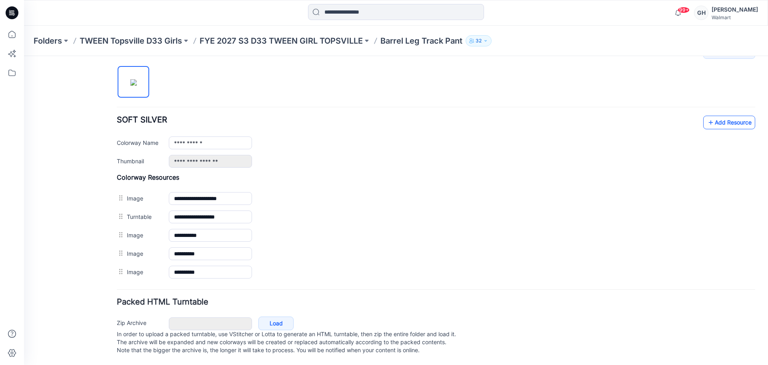
click at [707, 116] on icon at bounding box center [711, 122] width 8 height 13
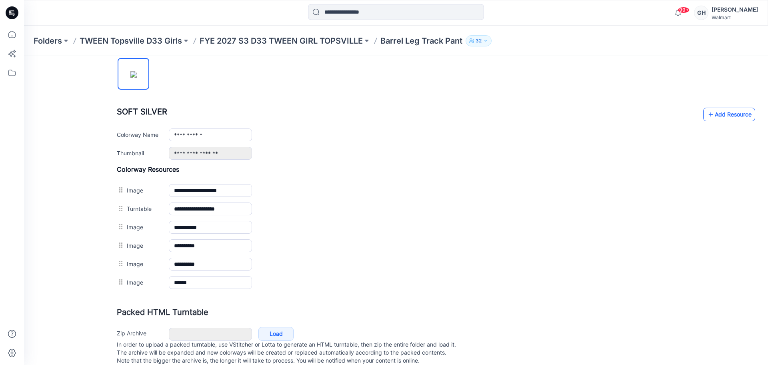
click at [707, 113] on icon at bounding box center [711, 114] width 8 height 13
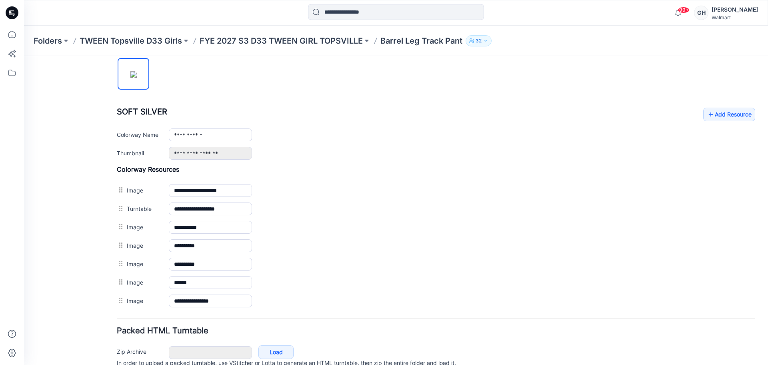
click at [694, 111] on div "**********" at bounding box center [436, 134] width 639 height 52
click at [709, 113] on link "Add Resource" at bounding box center [730, 115] width 52 height 14
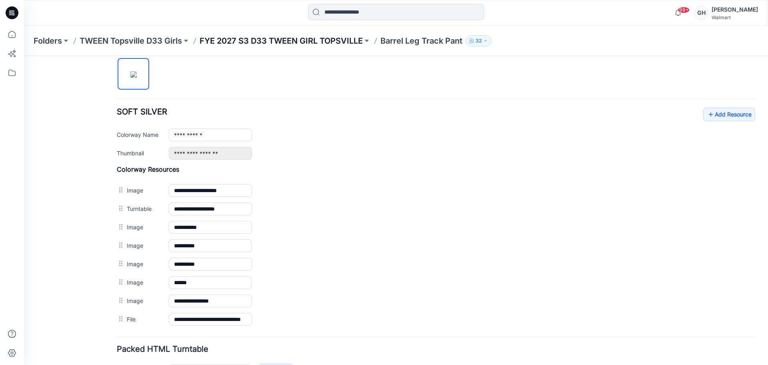
click at [302, 42] on p "FYE 2027 S3 D33 TWEEN GIRL TOPSVILLE" at bounding box center [281, 40] width 163 height 11
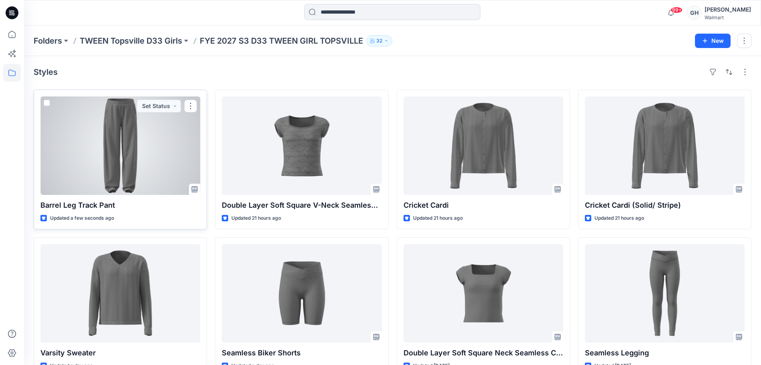
click at [131, 170] on div at bounding box center [120, 145] width 160 height 98
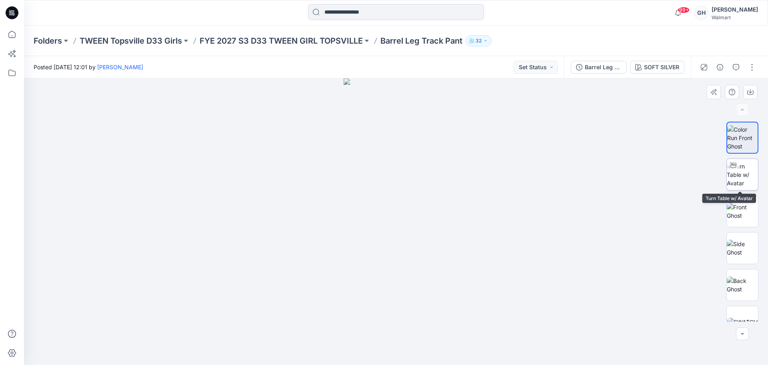
click at [741, 170] on img at bounding box center [742, 174] width 31 height 25
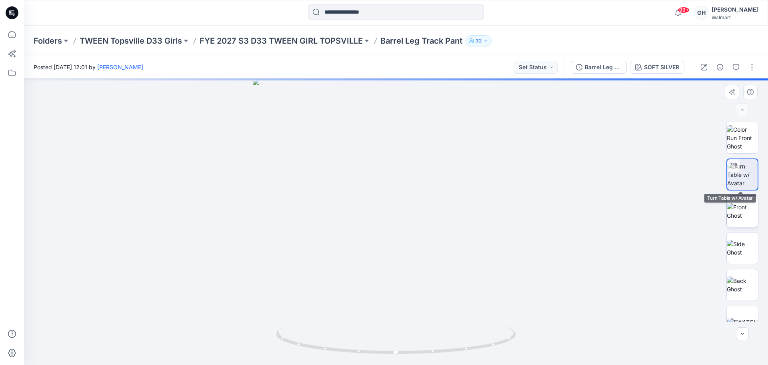
click at [749, 213] on img at bounding box center [742, 211] width 31 height 17
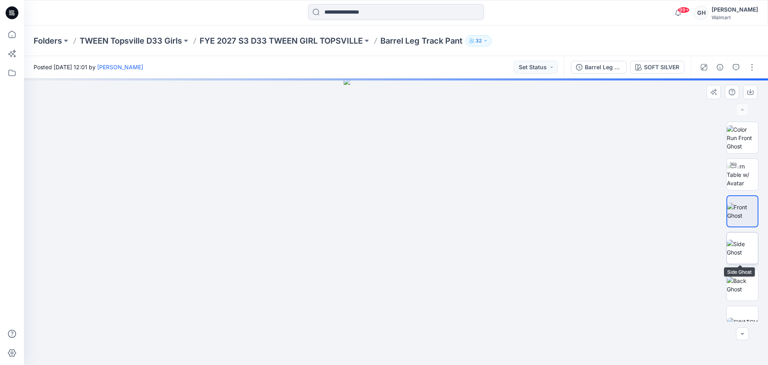
click at [740, 242] on img at bounding box center [742, 248] width 31 height 17
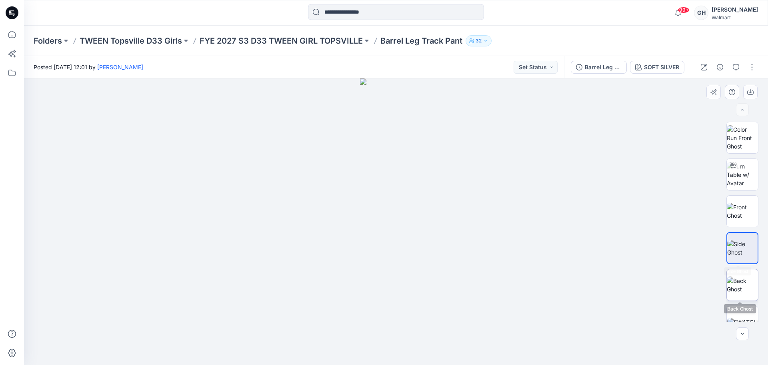
click at [740, 287] on img at bounding box center [742, 285] width 31 height 17
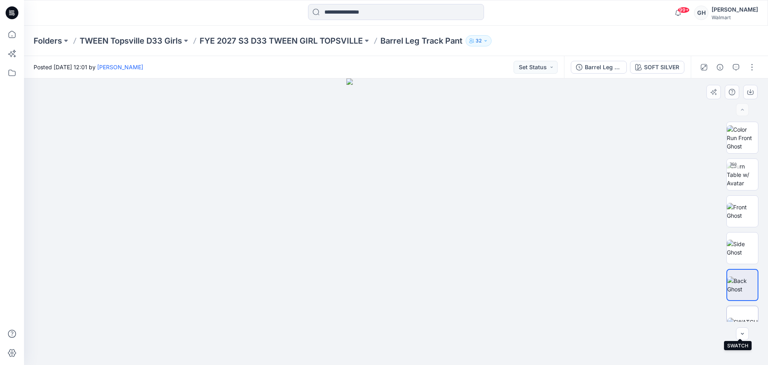
click at [733, 318] on img at bounding box center [743, 322] width 30 height 8
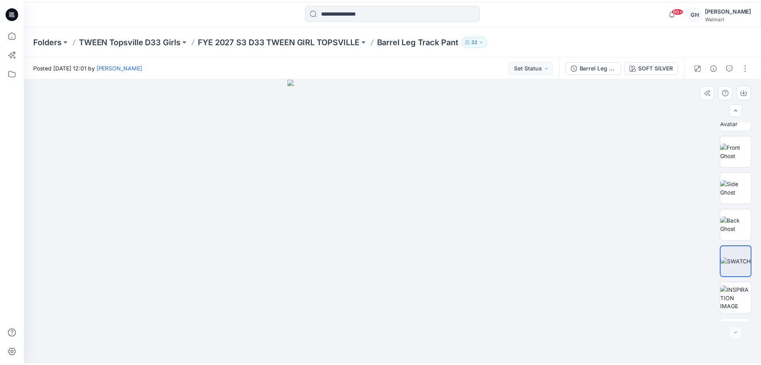
scroll to position [90, 0]
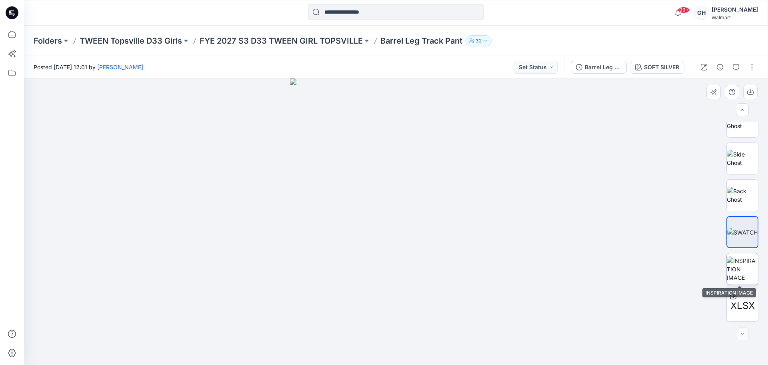
click at [741, 270] on img at bounding box center [742, 269] width 31 height 25
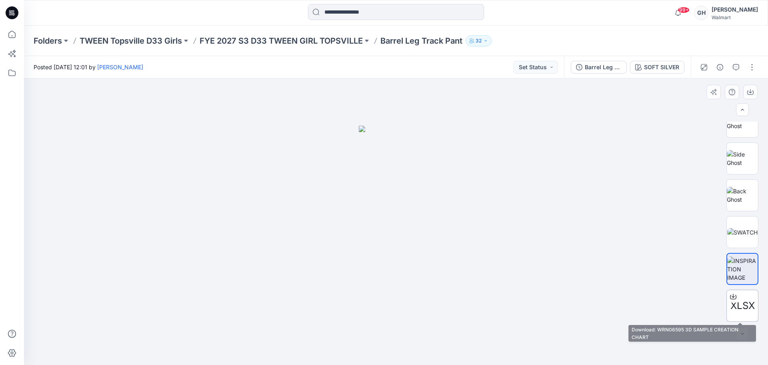
click at [736, 304] on span "XLSX" at bounding box center [743, 306] width 24 height 14
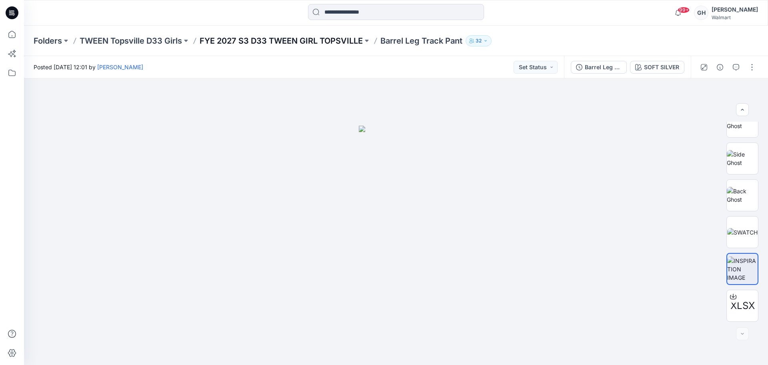
click at [282, 35] on p "FYE 2027 S3 D33 TWEEN GIRL TOPSVILLE" at bounding box center [281, 40] width 163 height 11
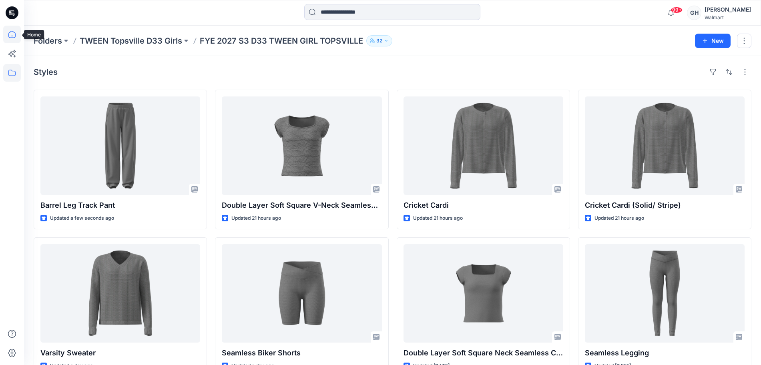
click at [13, 31] on icon at bounding box center [12, 35] width 18 height 18
